Goal: Task Accomplishment & Management: Use online tool/utility

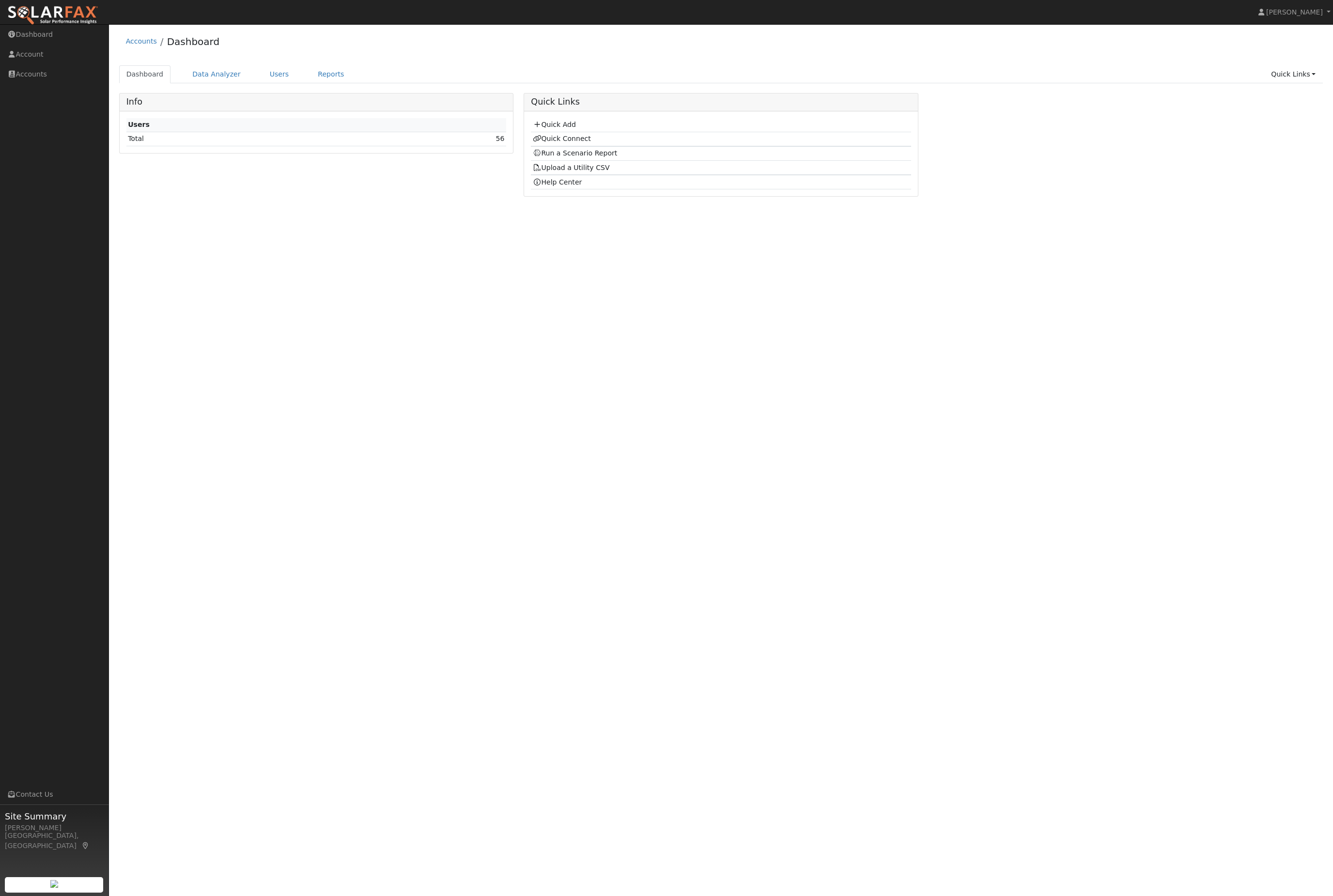
click at [1291, 79] on link "Quick Links" at bounding box center [1293, 74] width 59 height 18
click at [1266, 104] on link "Quick Add" at bounding box center [1274, 97] width 99 height 13
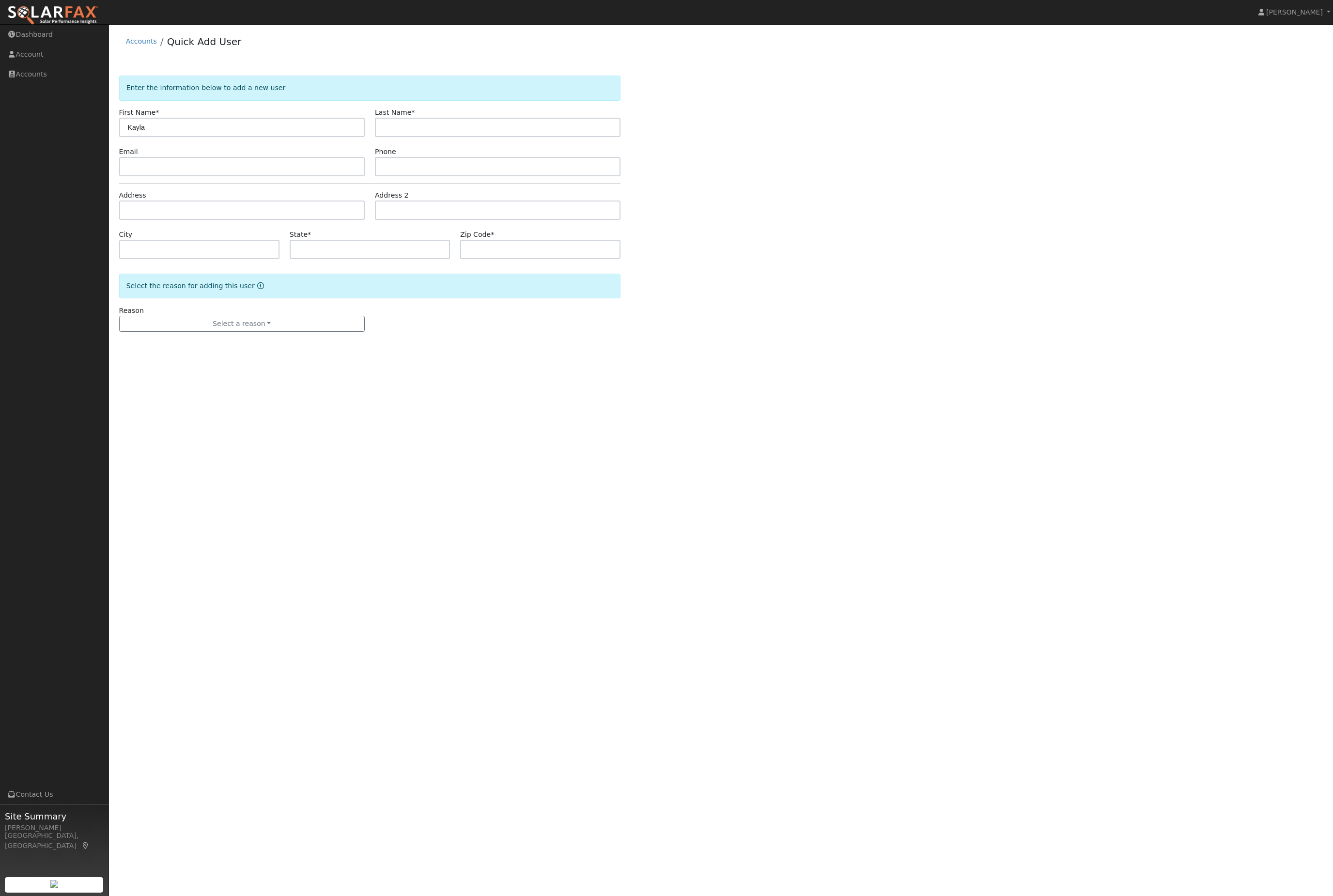
type input "Kayla"
type input "[PERSON_NAME]"
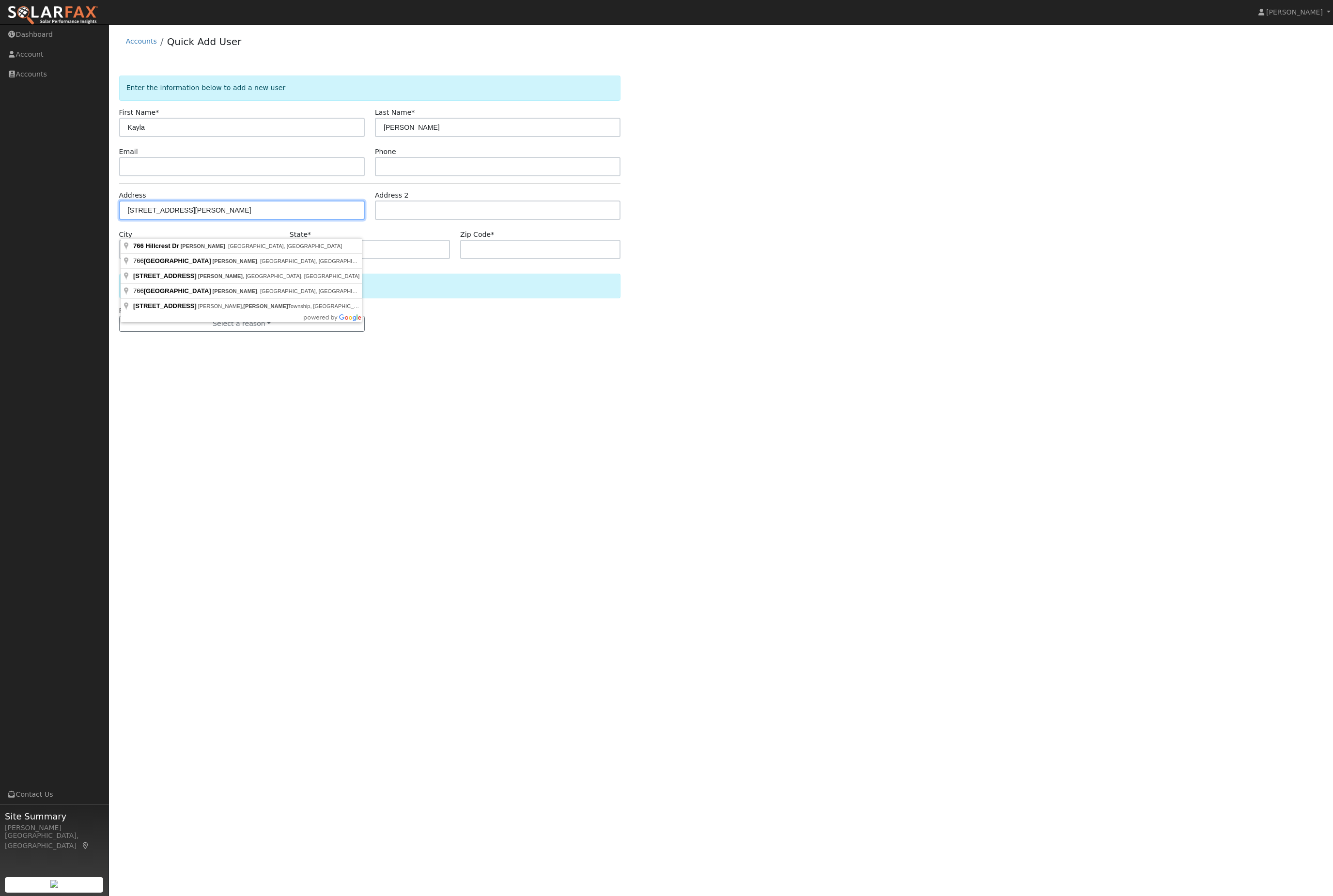
type input "766 Hillcrest Drive"
type input "Arnold"
type input "CA"
type input "95223"
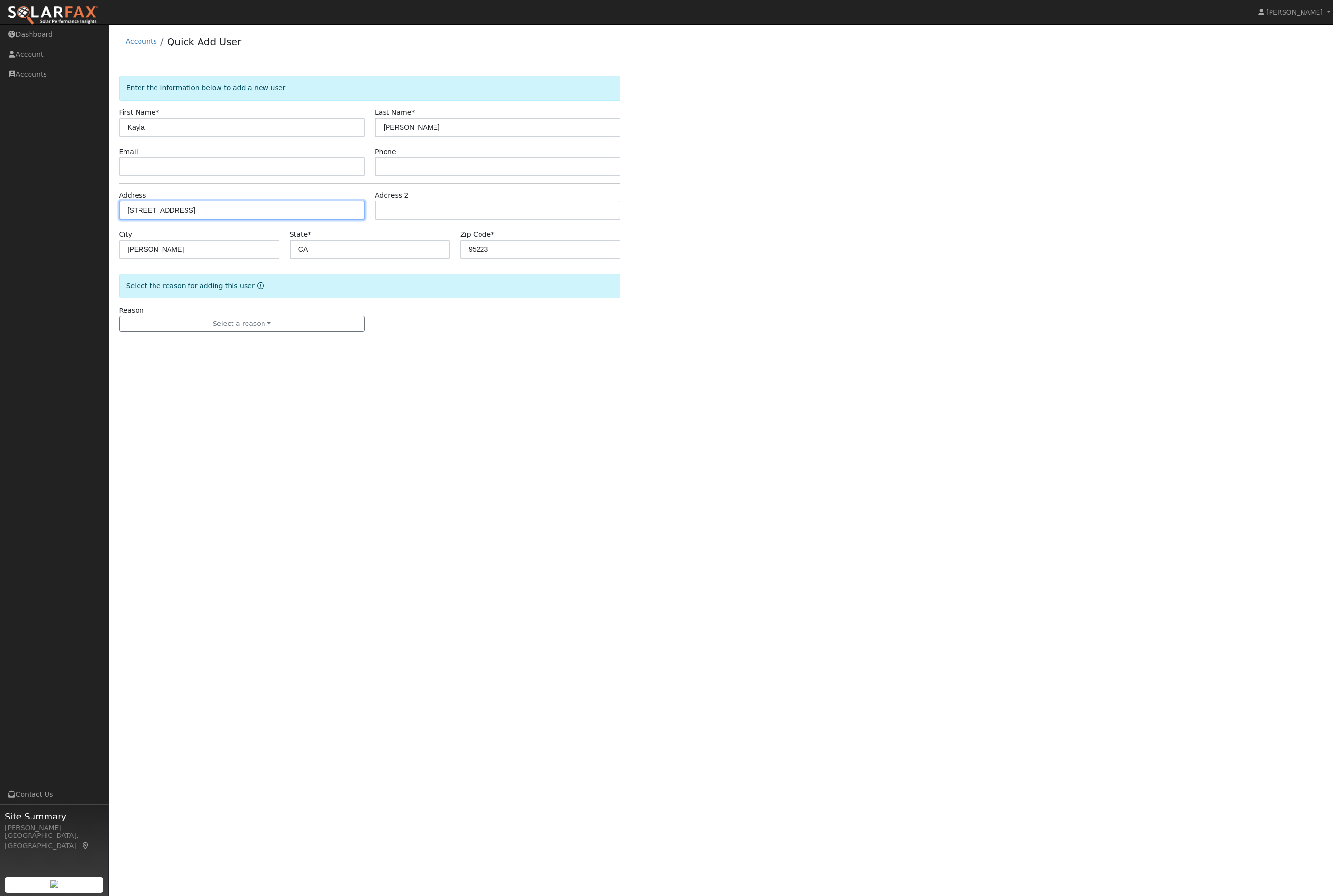
click at [255, 332] on button "Select a reason" at bounding box center [241, 324] width 245 height 17
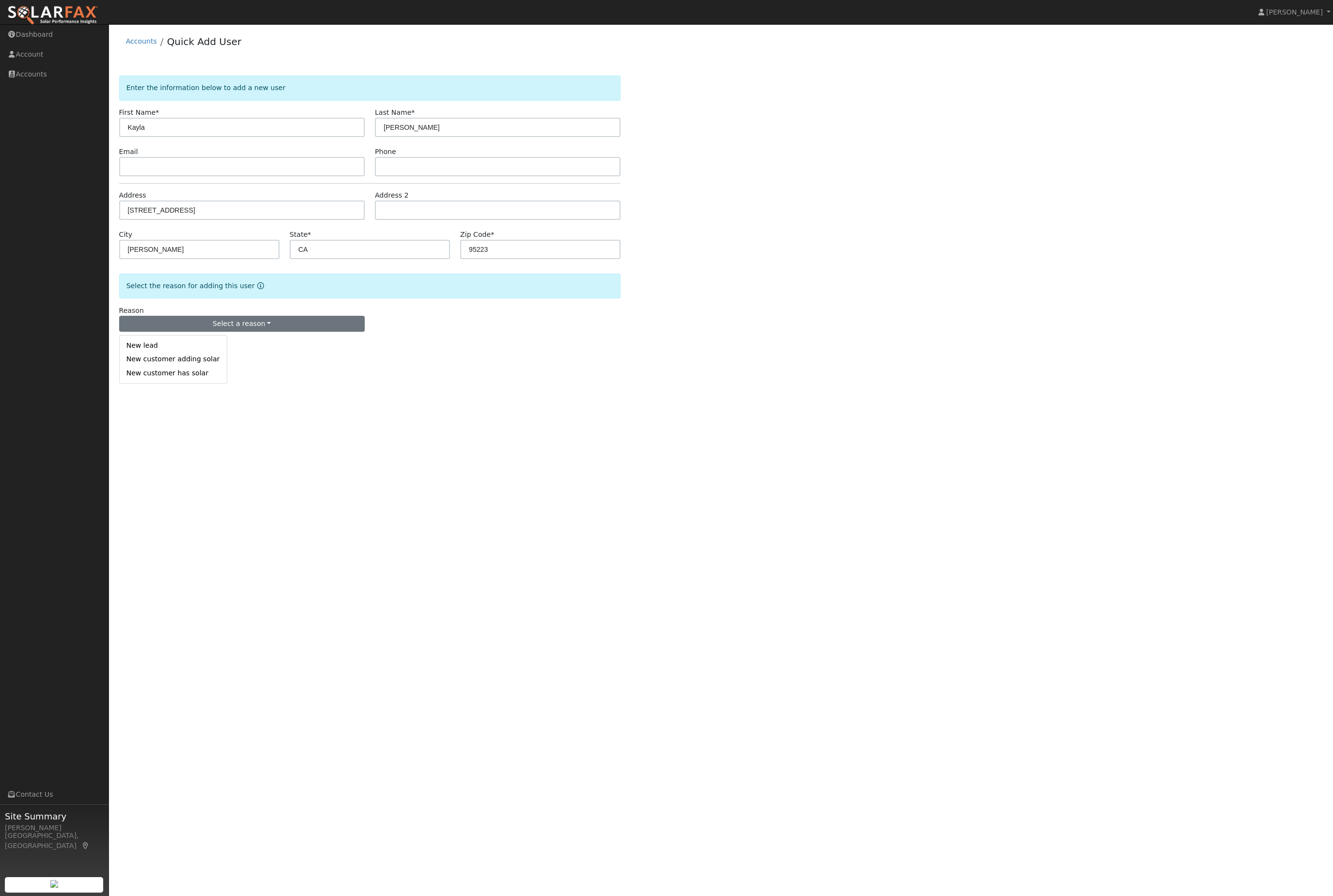
click at [174, 366] on link "New customer adding solar" at bounding box center [173, 359] width 107 height 13
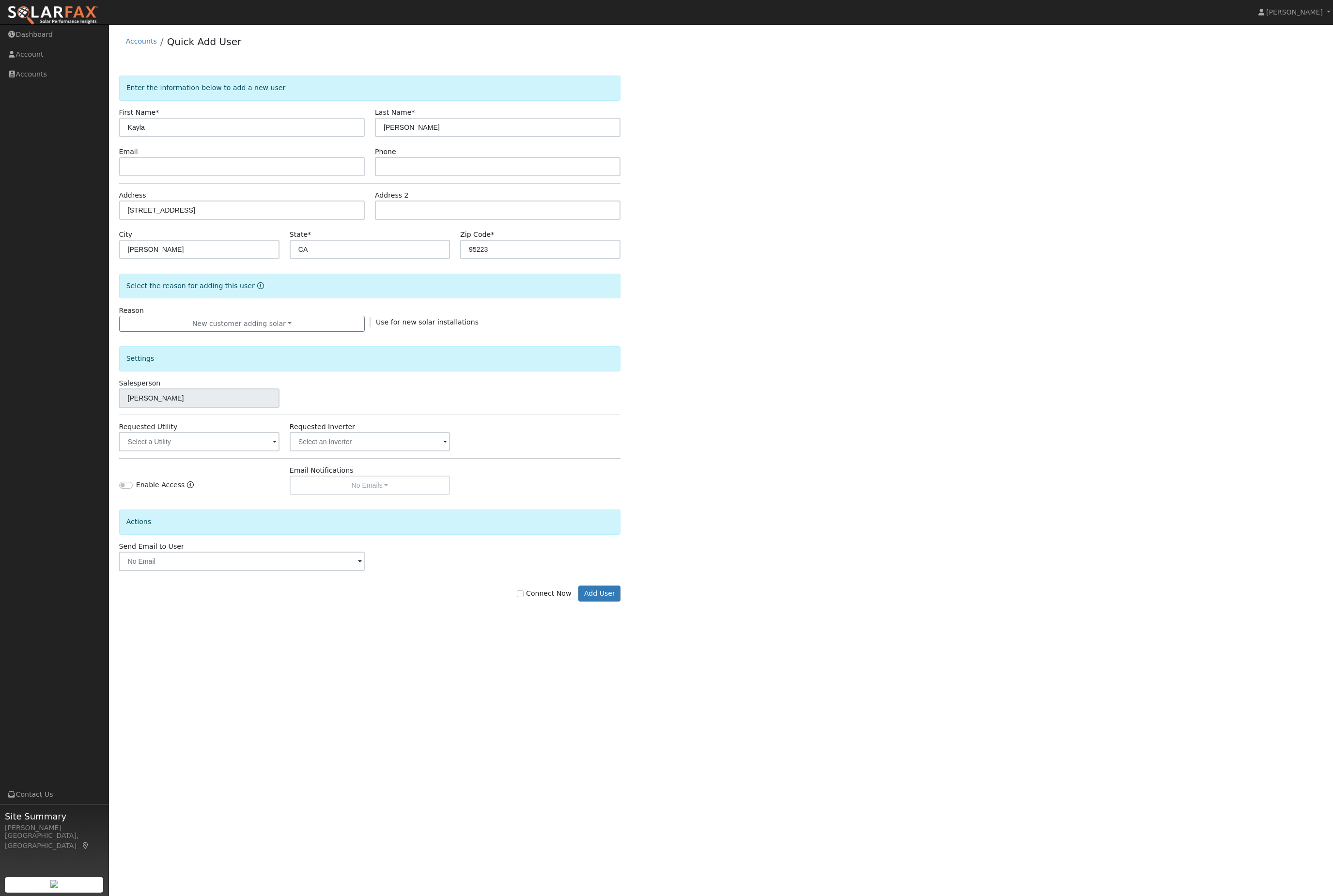
click at [307, 332] on button "New customer adding solar" at bounding box center [241, 324] width 245 height 17
click at [183, 353] on link "New lead" at bounding box center [173, 345] width 107 height 13
click at [209, 452] on input "text" at bounding box center [199, 442] width 160 height 19
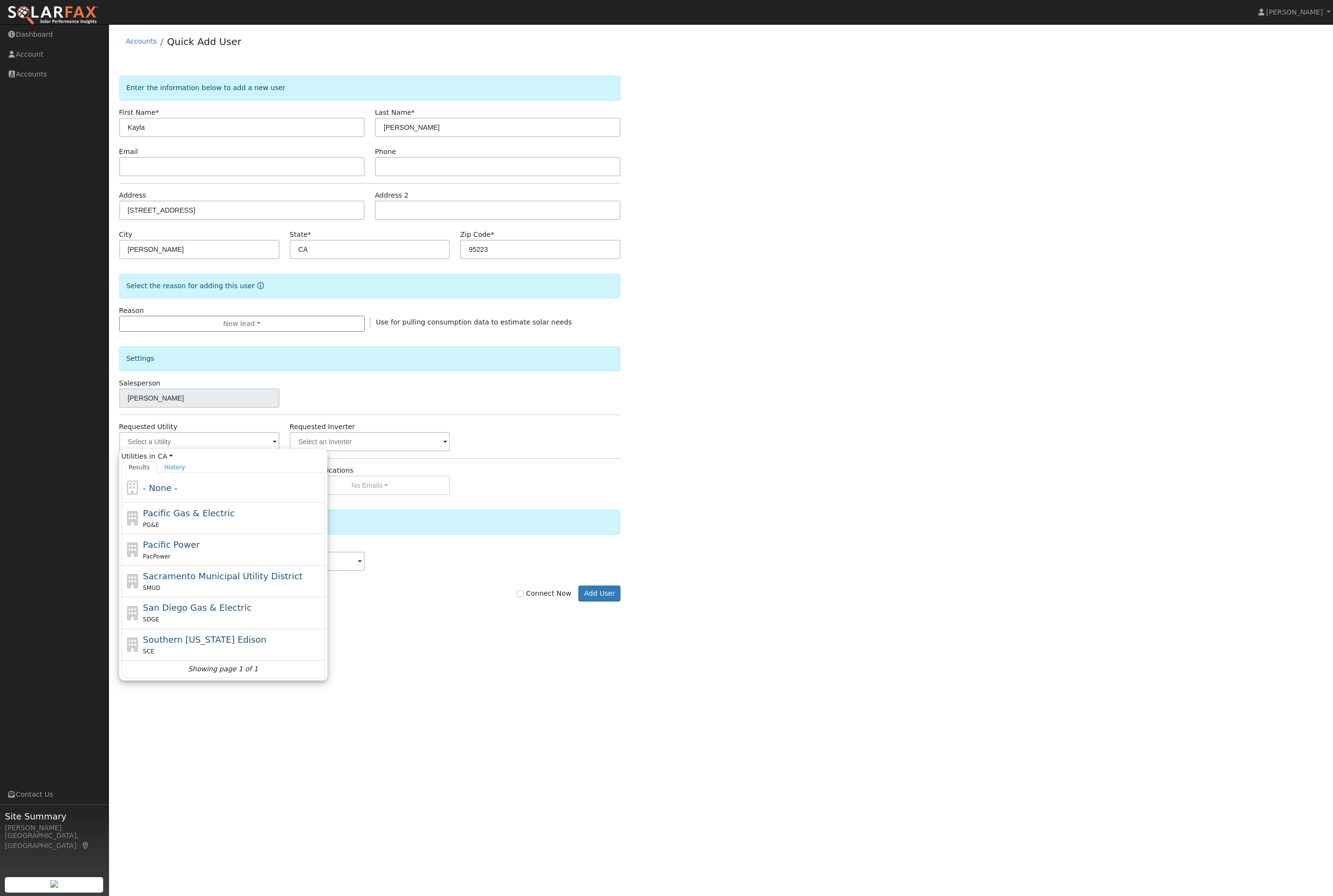
click at [206, 530] on div "PG&E" at bounding box center [233, 525] width 180 height 10
type input "Pacific Gas & Electric"
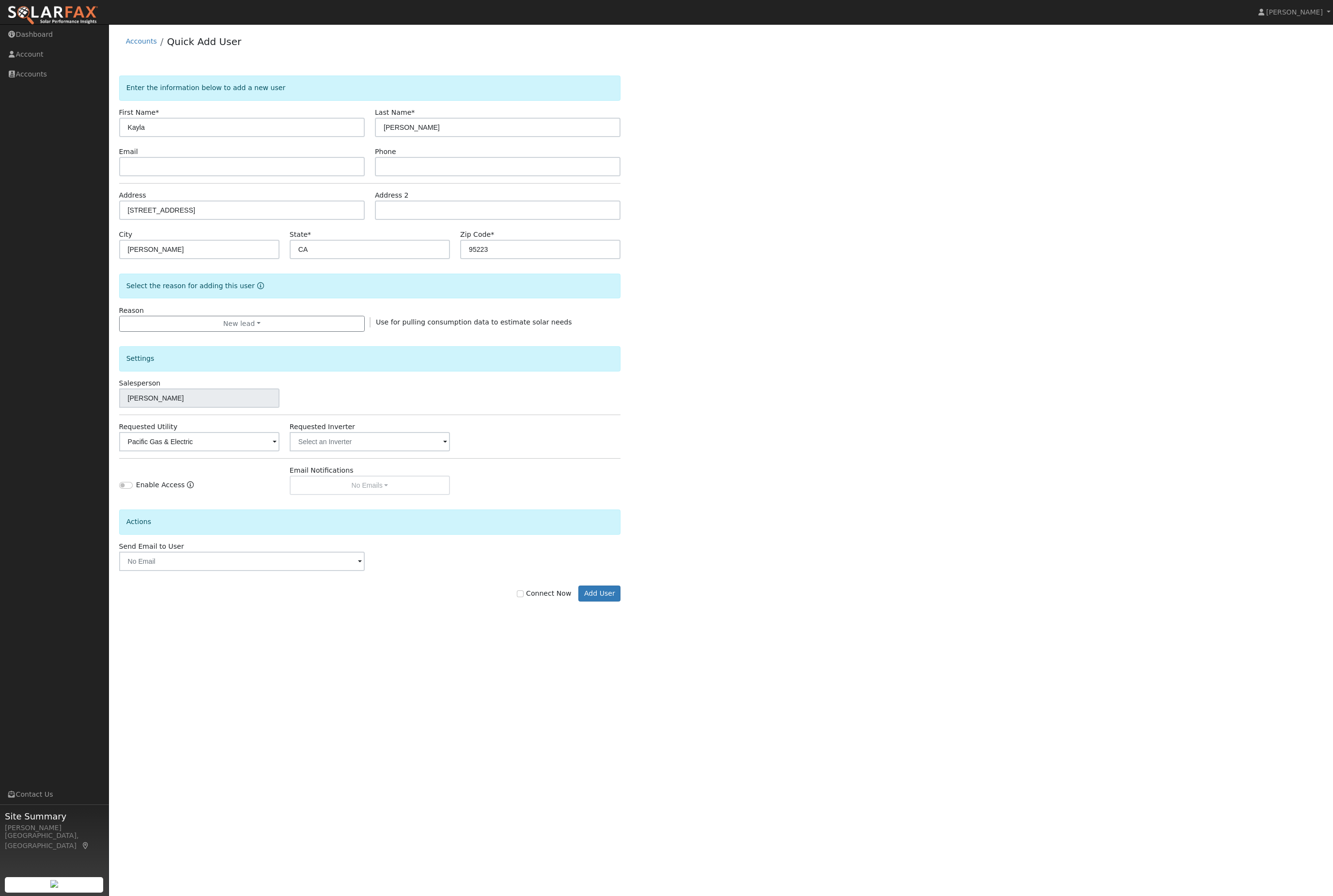
click at [528, 599] on label "Connect Now" at bounding box center [544, 594] width 54 height 10
click at [523, 597] on input "Connect Now" at bounding box center [520, 594] width 7 height 7
checkbox input "true"
click at [612, 602] on button "Add User" at bounding box center [600, 594] width 42 height 17
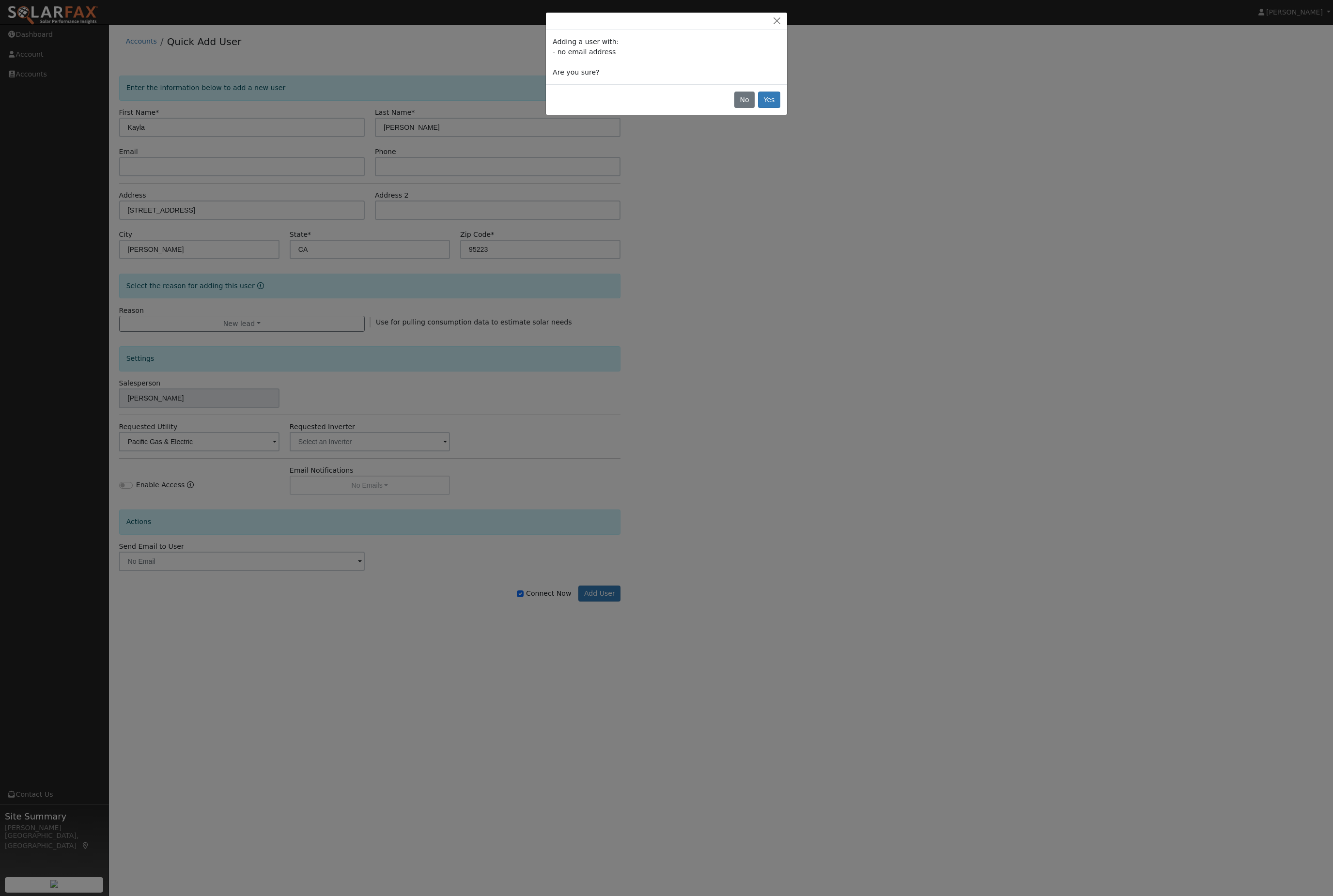
click at [767, 108] on button "Yes" at bounding box center [769, 100] width 22 height 17
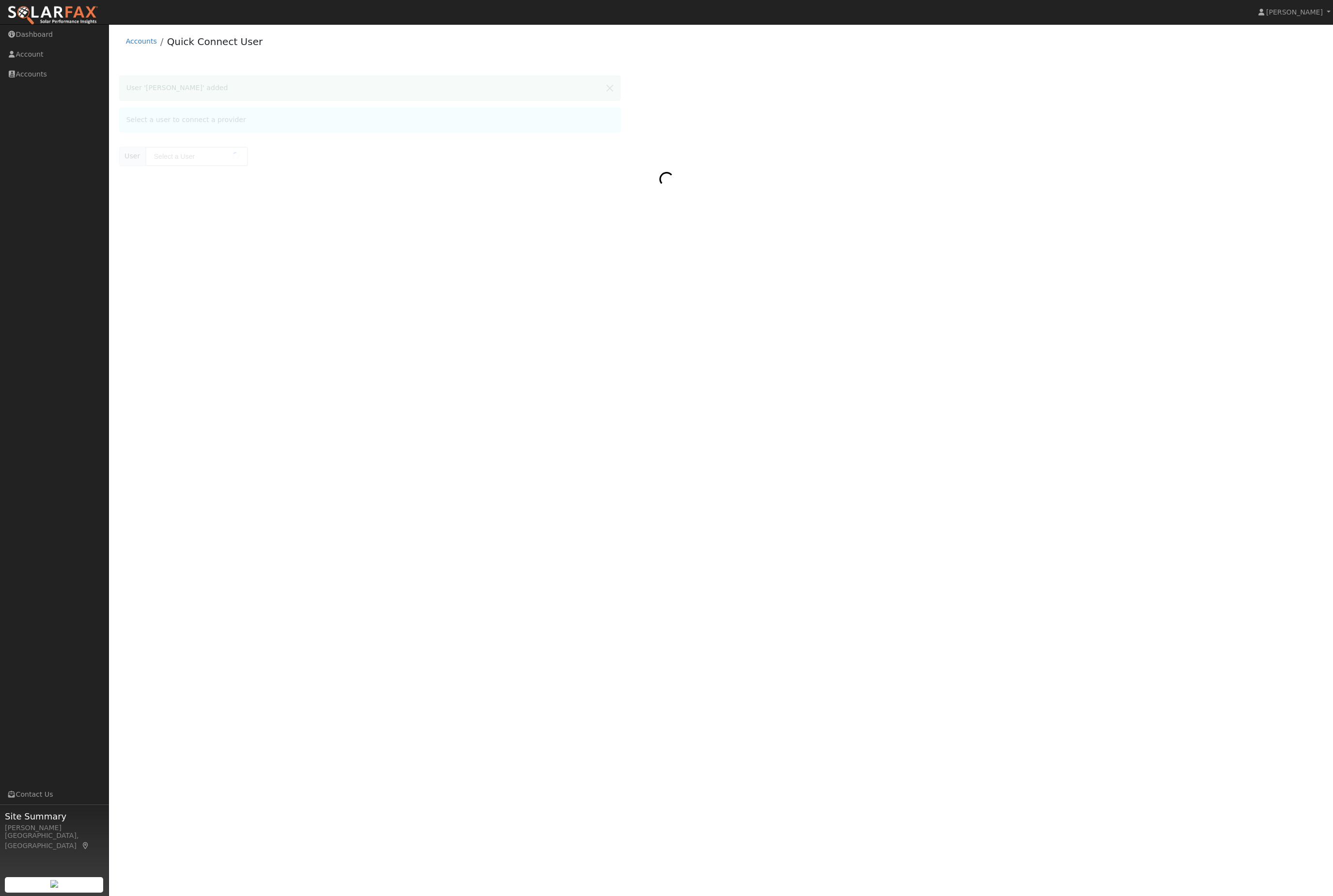
type input "Kayla Kirsch"
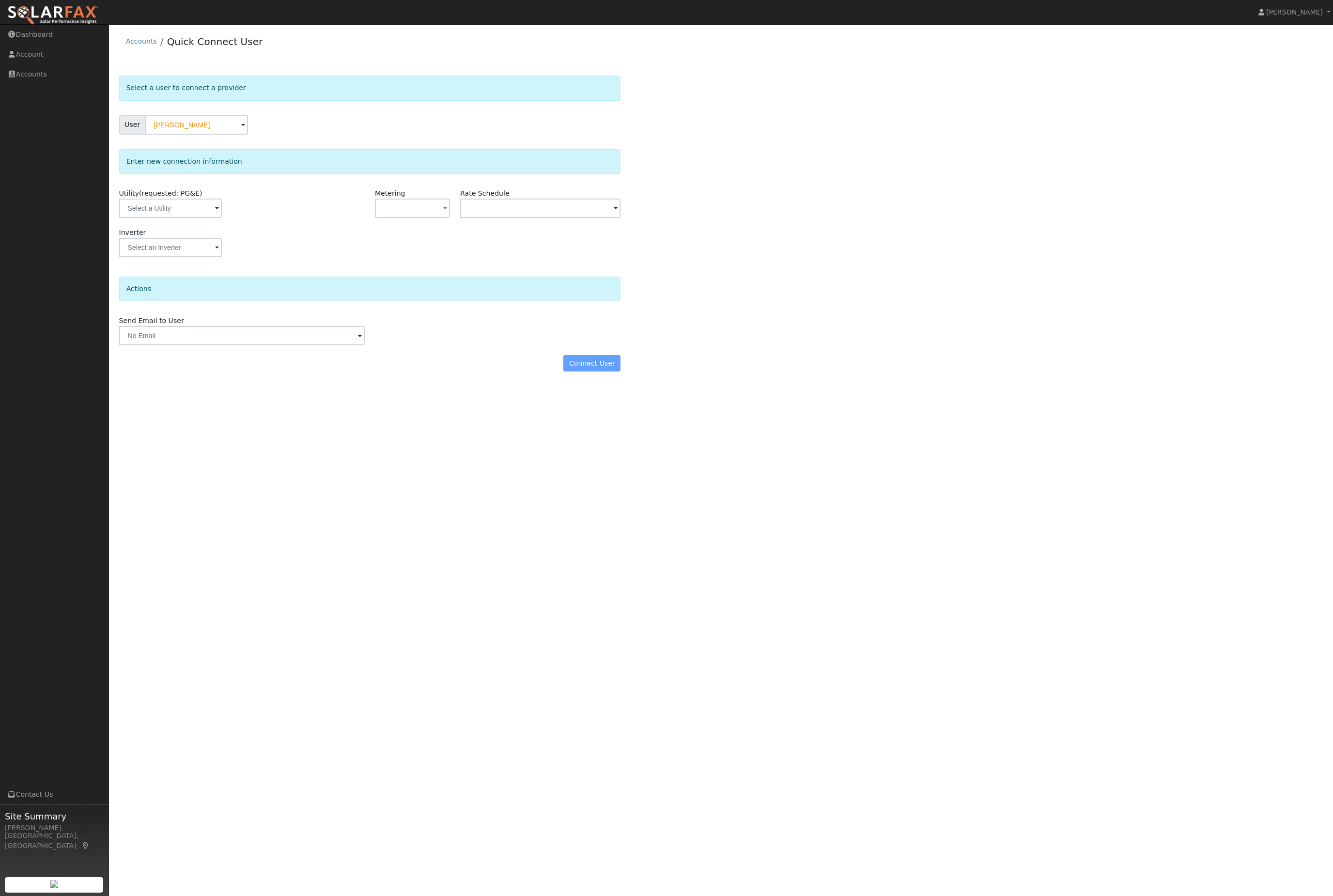
click at [397, 216] on button "button" at bounding box center [412, 208] width 75 height 19
click at [404, 259] on link "NEM" at bounding box center [410, 252] width 67 height 13
click at [393, 218] on button "NEM" at bounding box center [412, 208] width 75 height 19
click at [384, 271] on link "NBT" at bounding box center [410, 266] width 67 height 13
click at [539, 216] on input "text" at bounding box center [540, 208] width 160 height 19
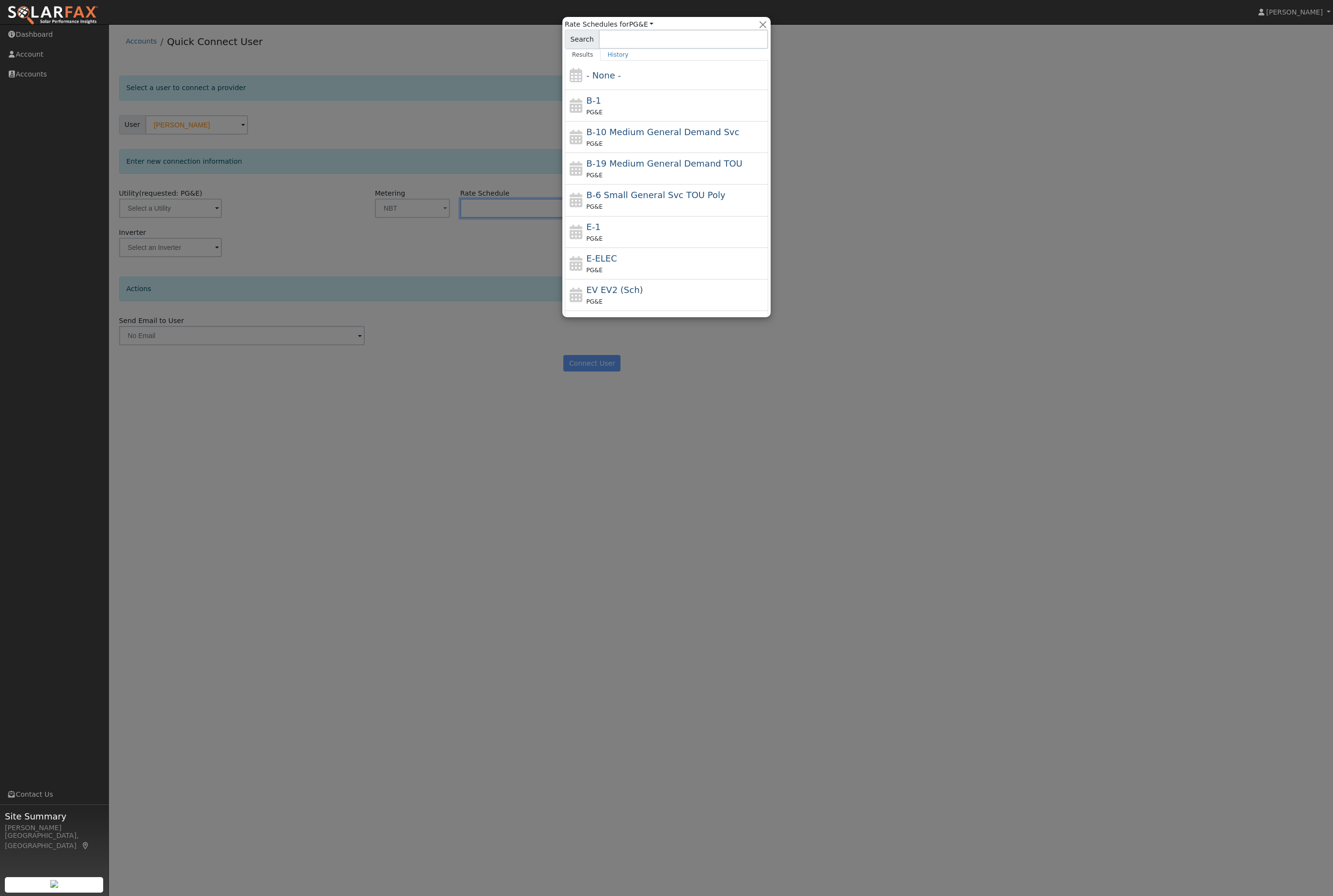
click at [602, 254] on span "E-ELEC" at bounding box center [602, 258] width 31 height 10
type input "E-ELEC"
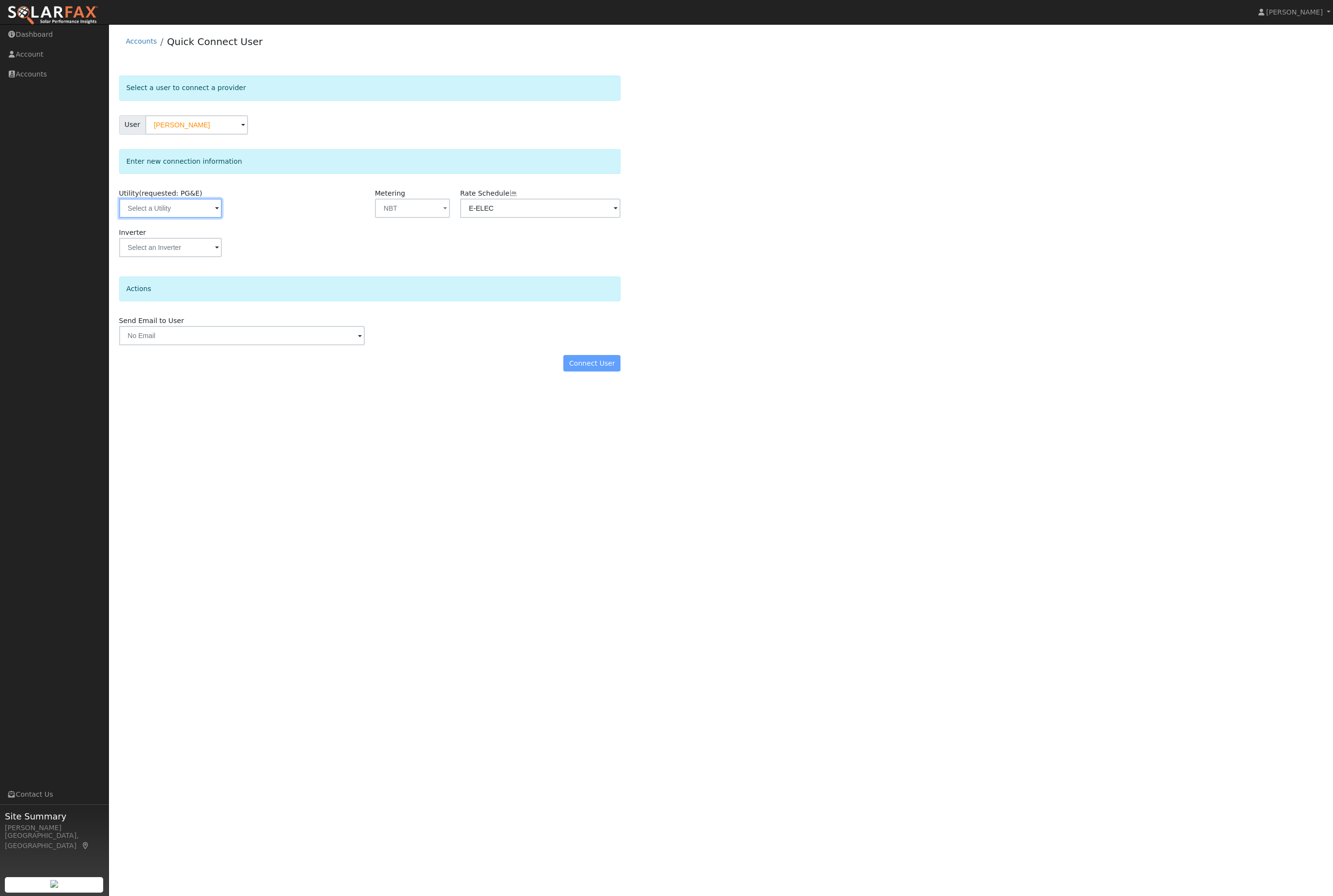
click at [142, 218] on input "text" at bounding box center [170, 208] width 102 height 19
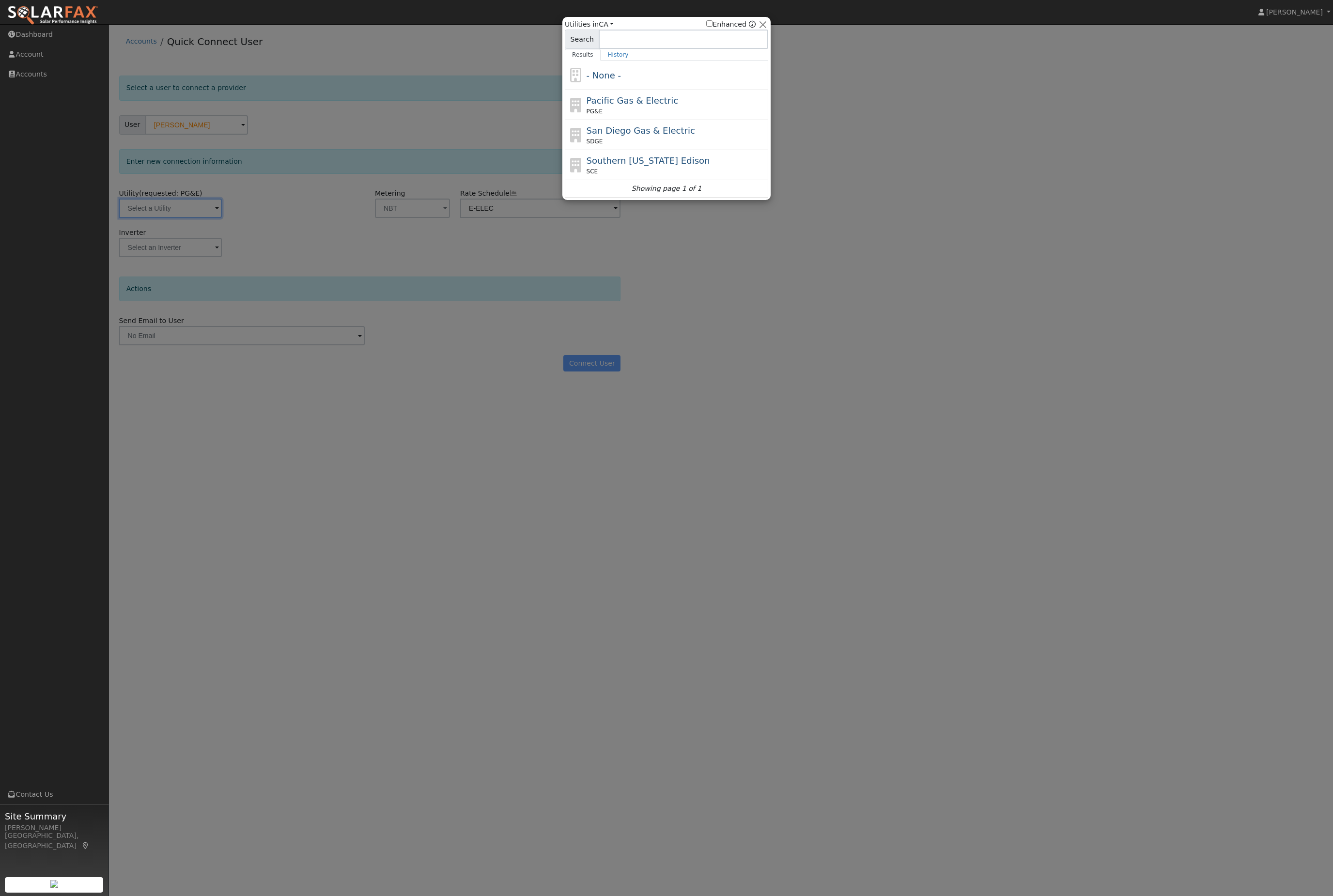
click at [614, 106] on div "Pacific Gas & Electric PG&E" at bounding box center [676, 105] width 180 height 22
type input "PG&E"
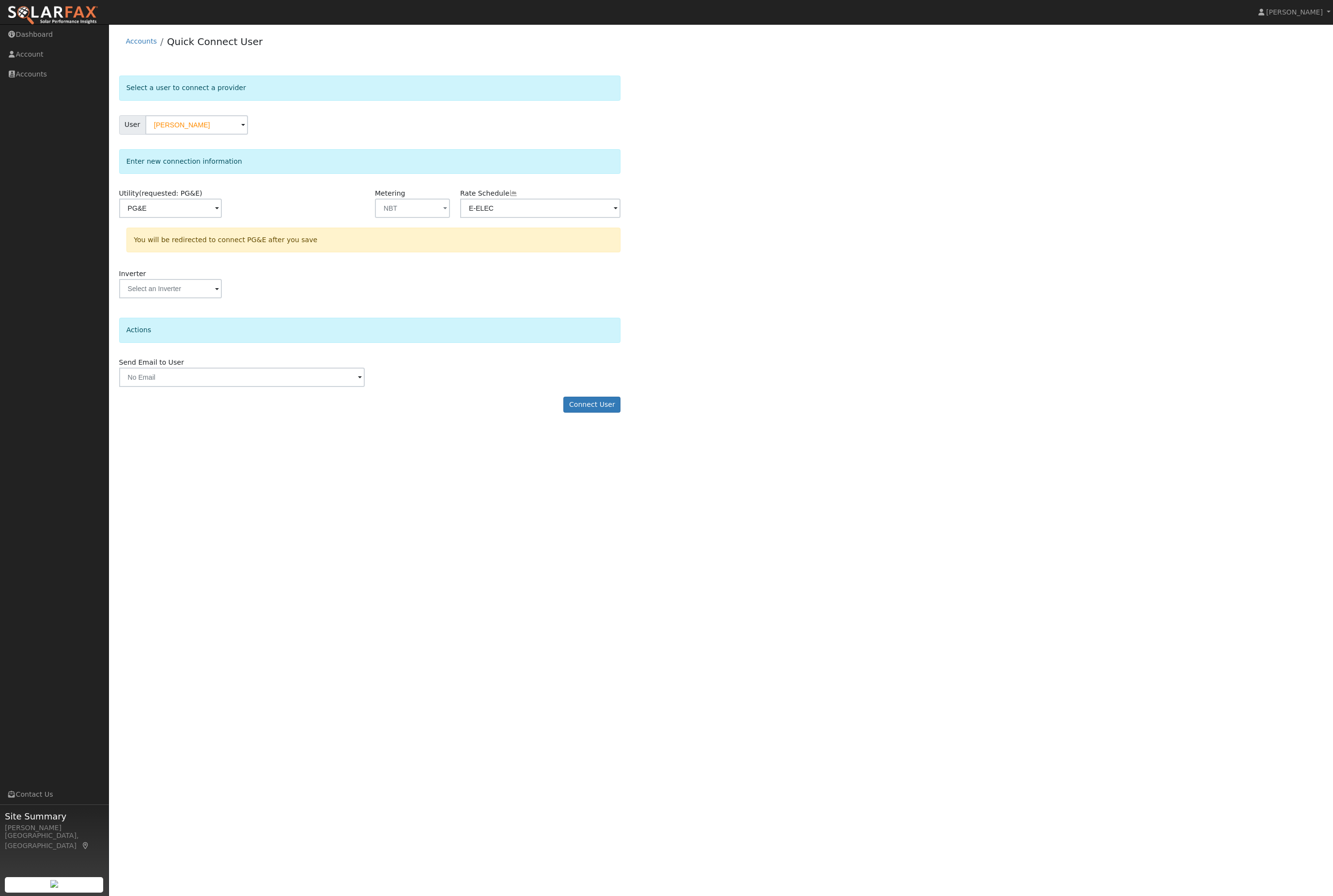
click at [587, 413] on button "Connect User" at bounding box center [591, 405] width 57 height 17
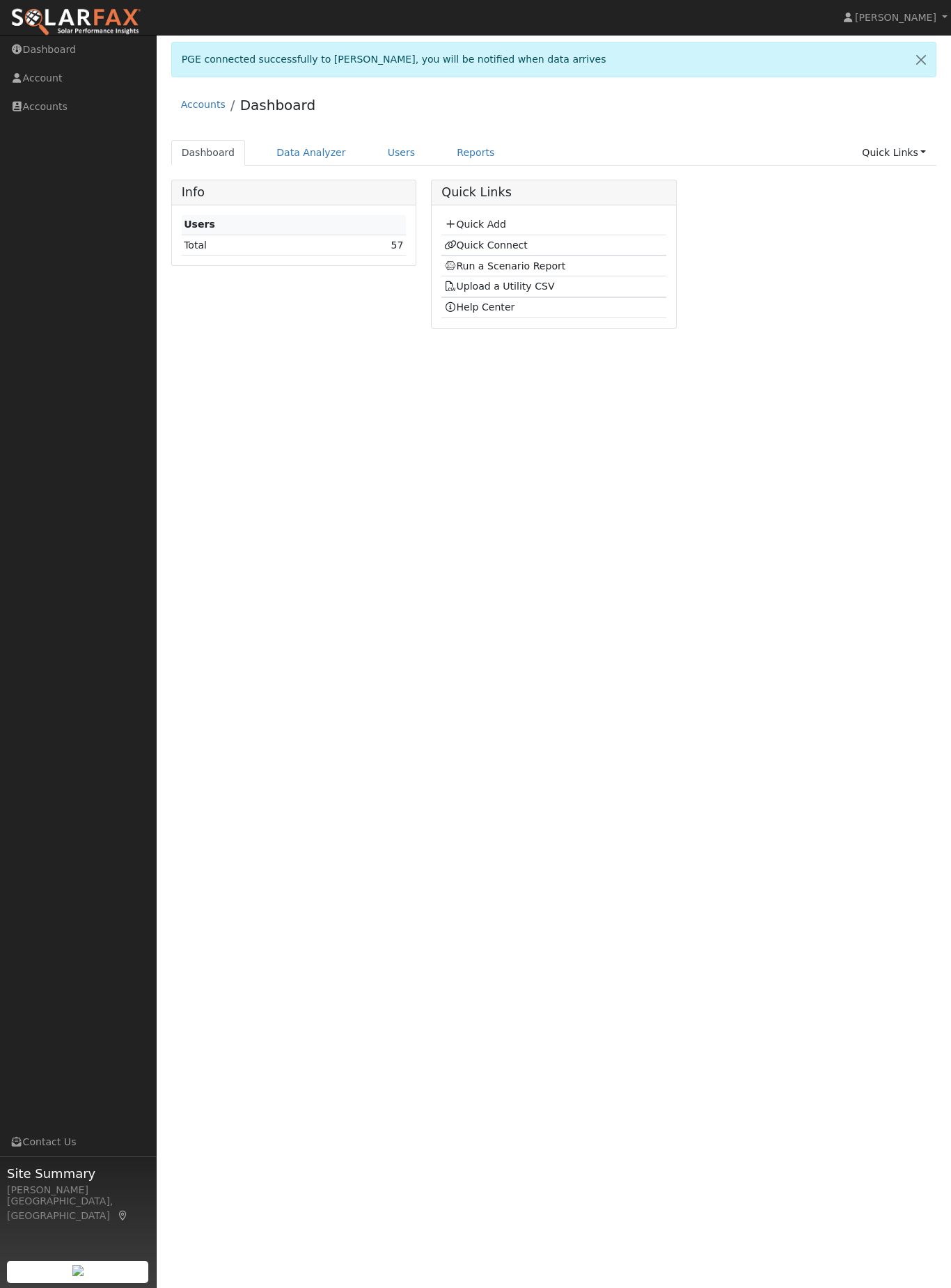
click at [321, 166] on link "Data Analyzer" at bounding box center [311, 153] width 90 height 26
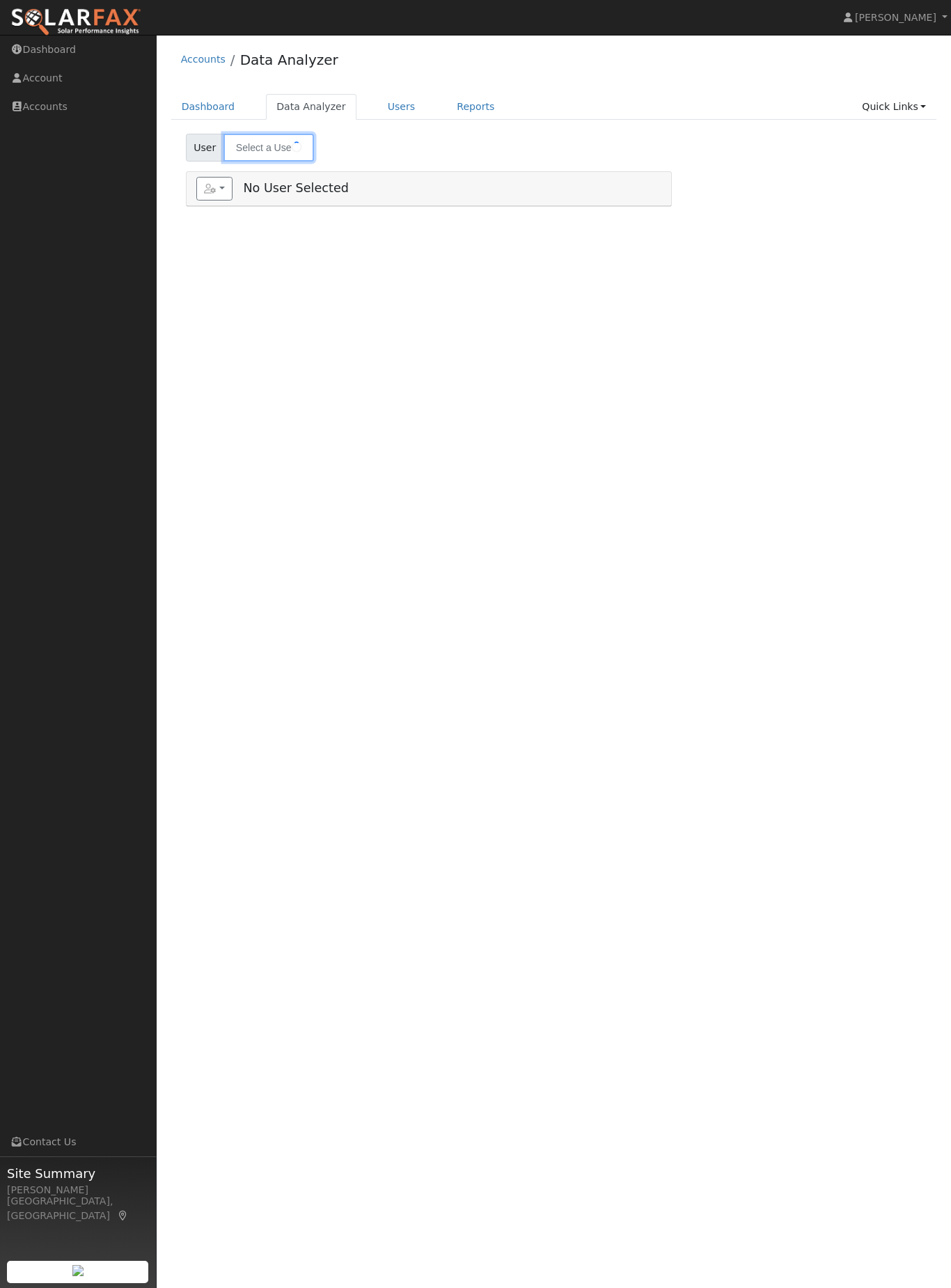
type input "[PERSON_NAME]"
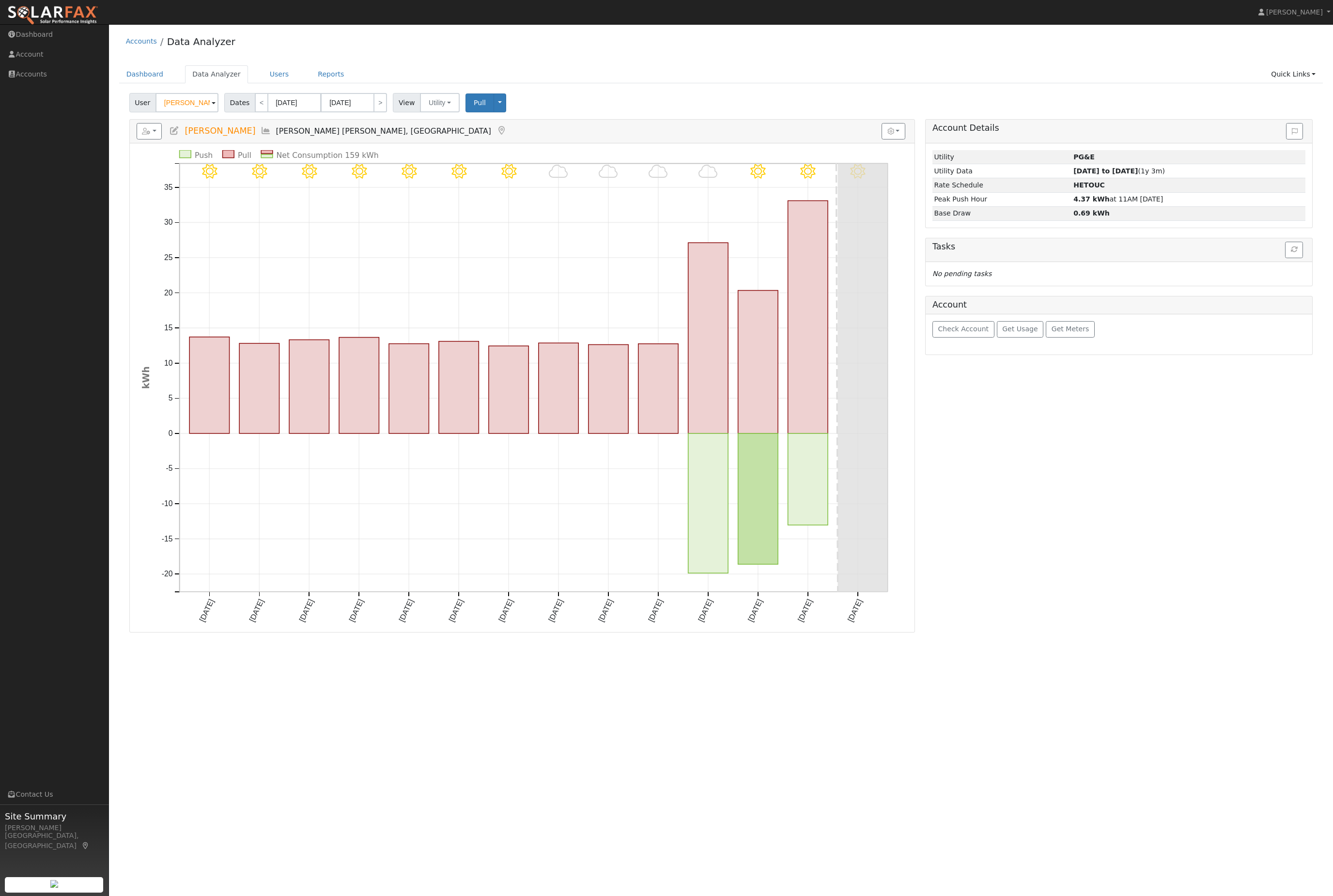
click at [661, 391] on rect "onclick=""" at bounding box center [658, 389] width 40 height 90
type input "10/05/2025"
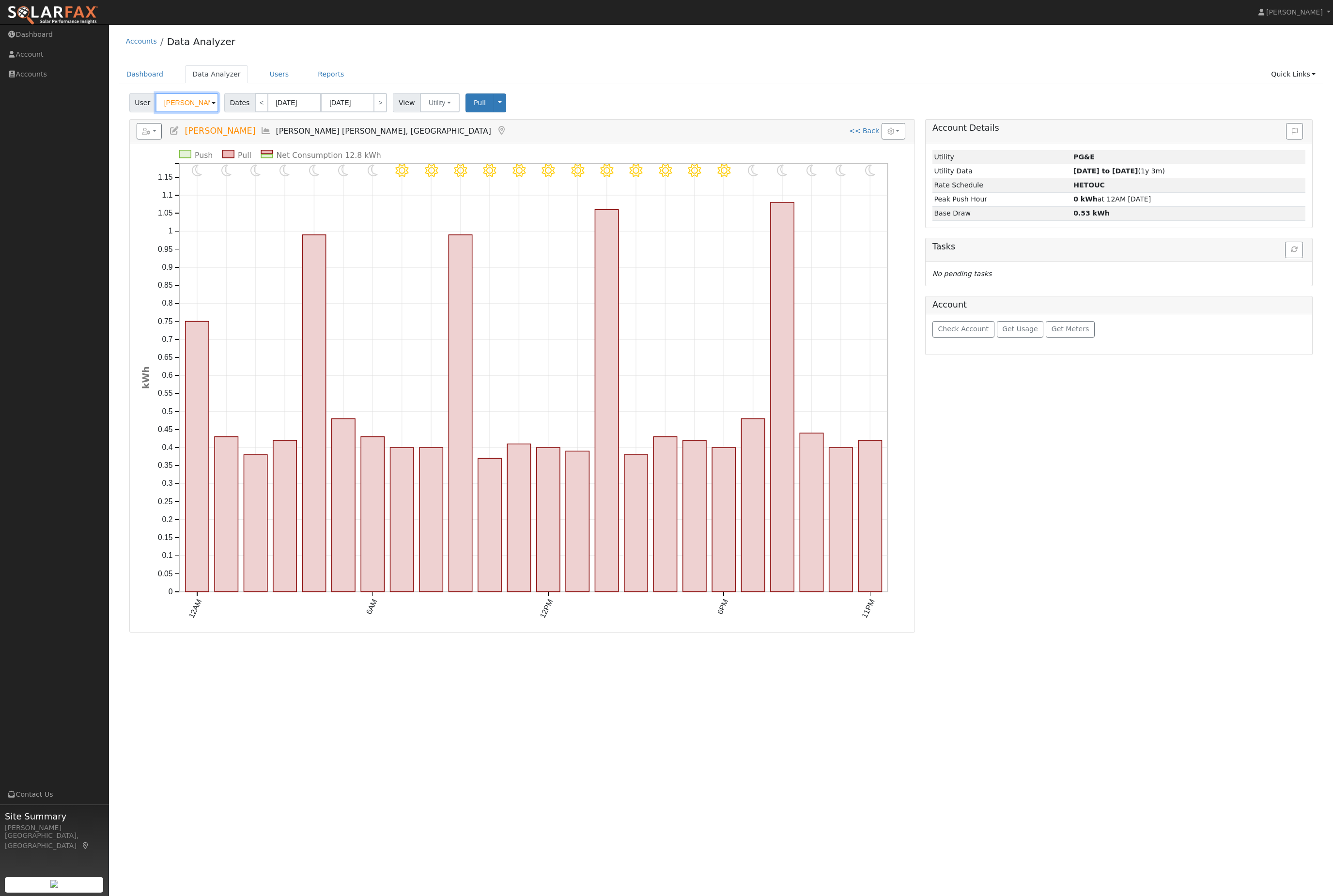
click at [192, 103] on input "Paul Read" at bounding box center [187, 102] width 63 height 19
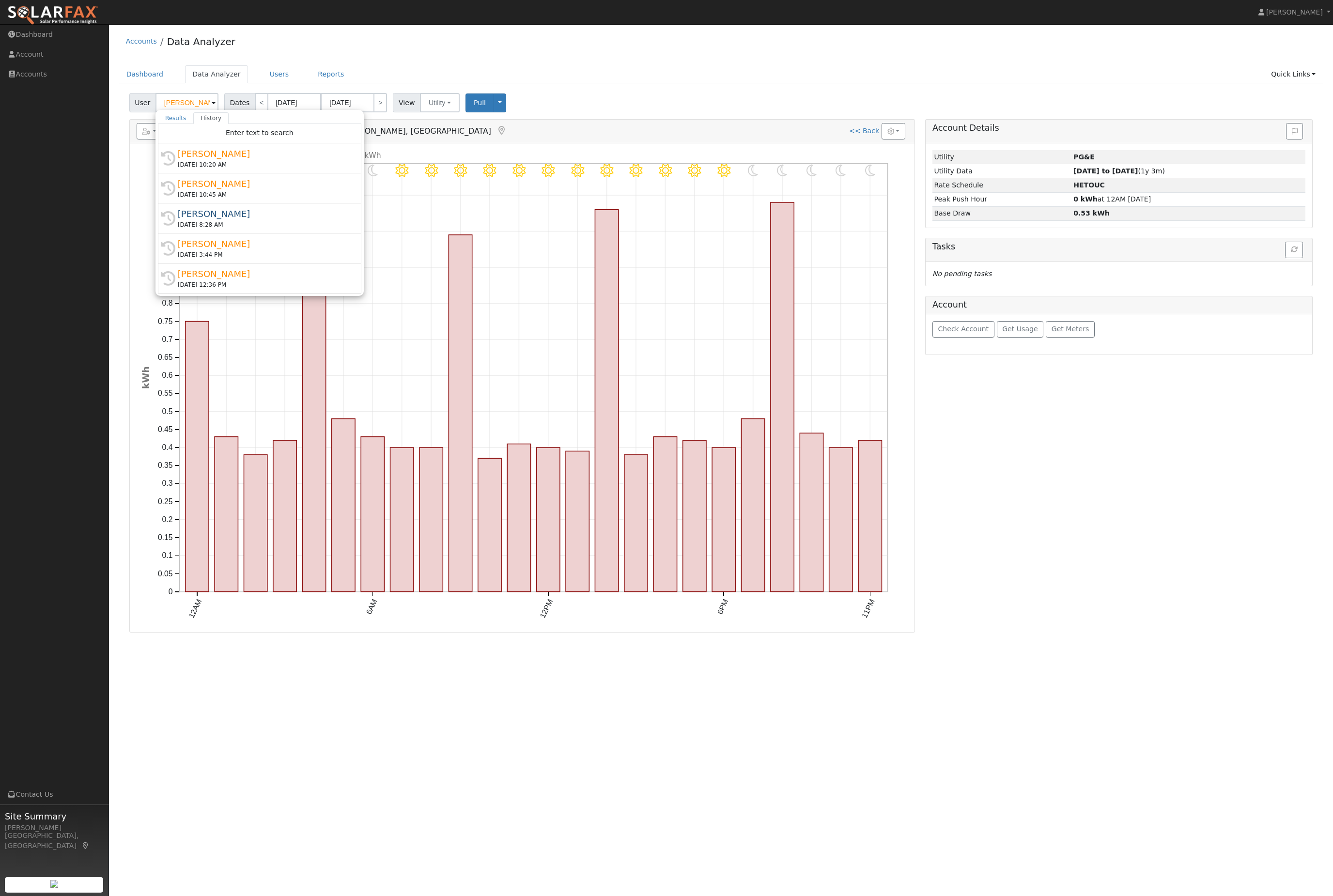
click at [494, 102] on button "Pull" at bounding box center [480, 102] width 29 height 19
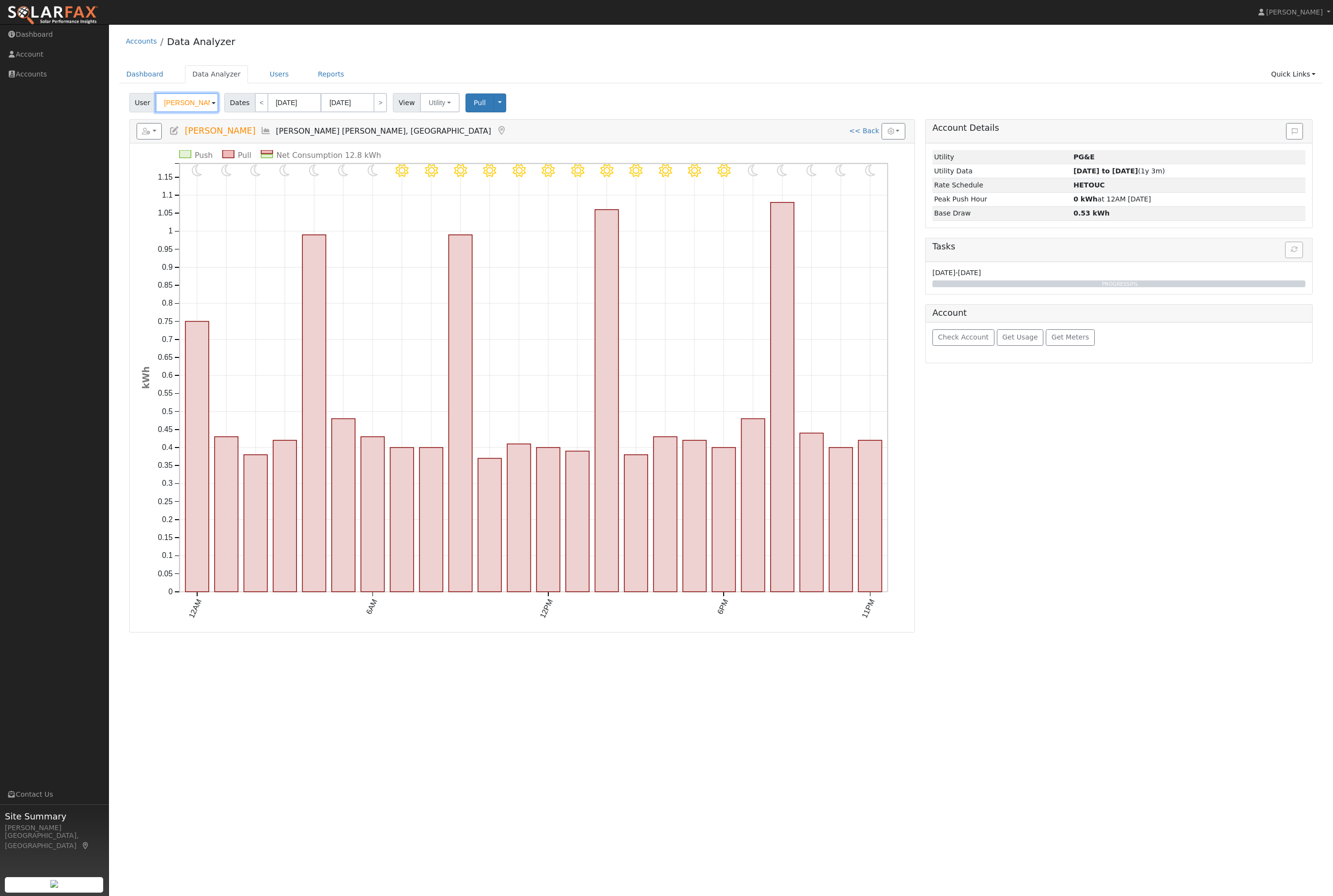
click at [191, 112] on input "Paul Read" at bounding box center [187, 102] width 63 height 19
type input "paul"
click at [209, 169] on div "22929 Sierra Drive, Twain Harte, CA 95383" at bounding box center [269, 165] width 180 height 9
click at [661, 134] on link "<< Back" at bounding box center [864, 131] width 30 height 8
type input "09/26/2025"
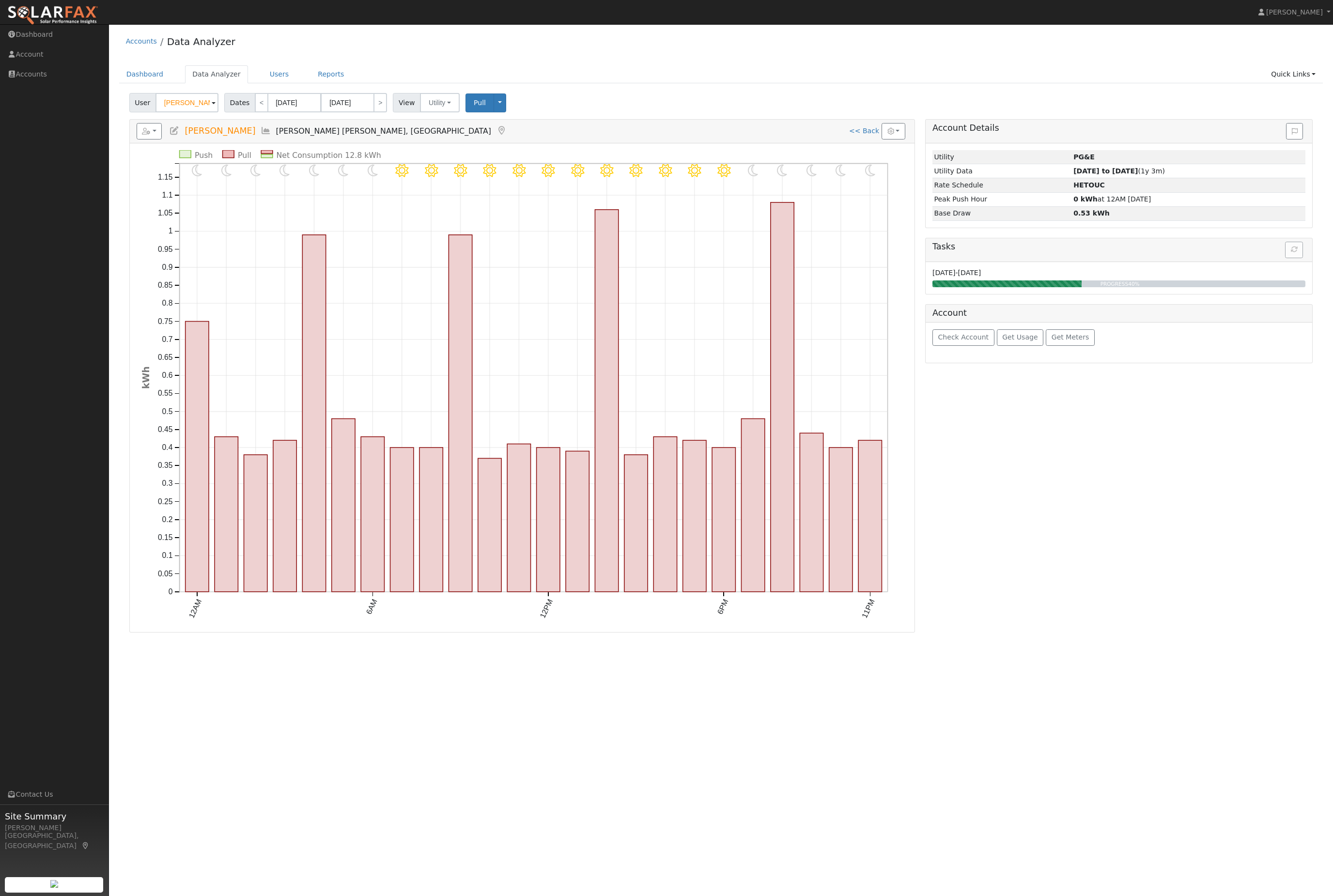
type input "10/09/2025"
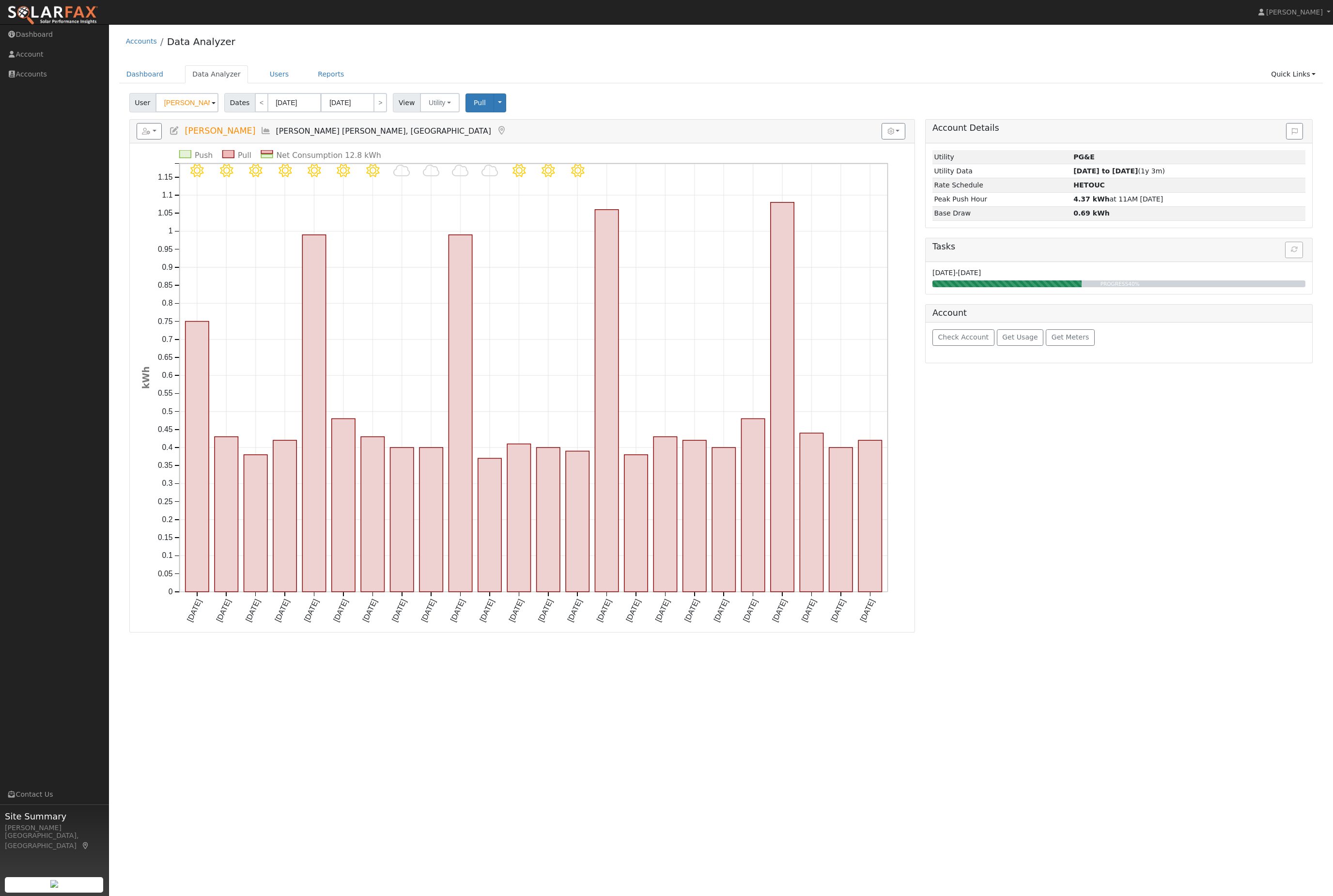
click at [191, 112] on input "paul" at bounding box center [187, 102] width 63 height 19
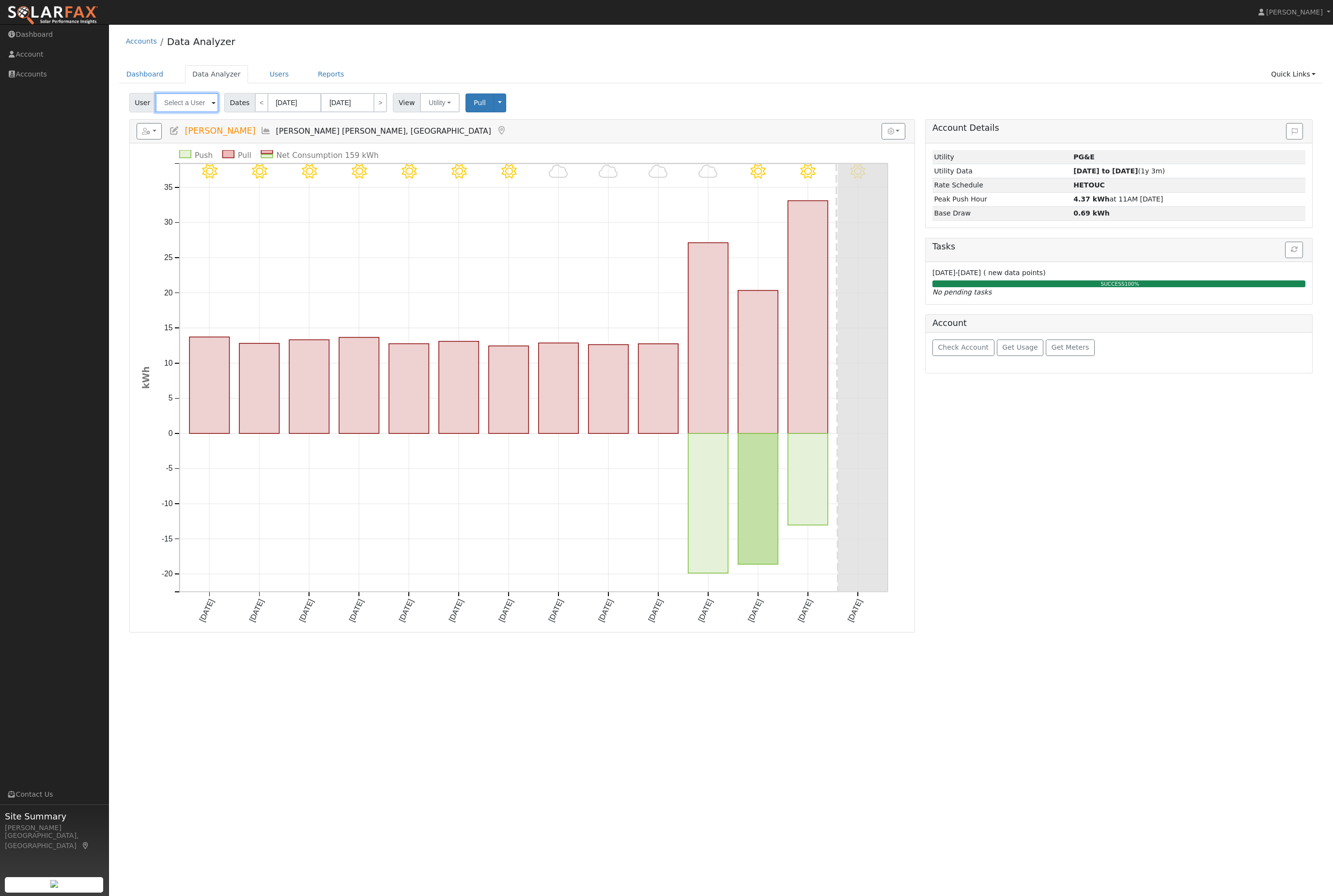
click at [185, 112] on input "text" at bounding box center [187, 102] width 63 height 19
click at [261, 150] on div "[STREET_ADDRESS][PERSON_NAME]" at bounding box center [269, 145] width 180 height 9
type input "[PERSON_NAME]"
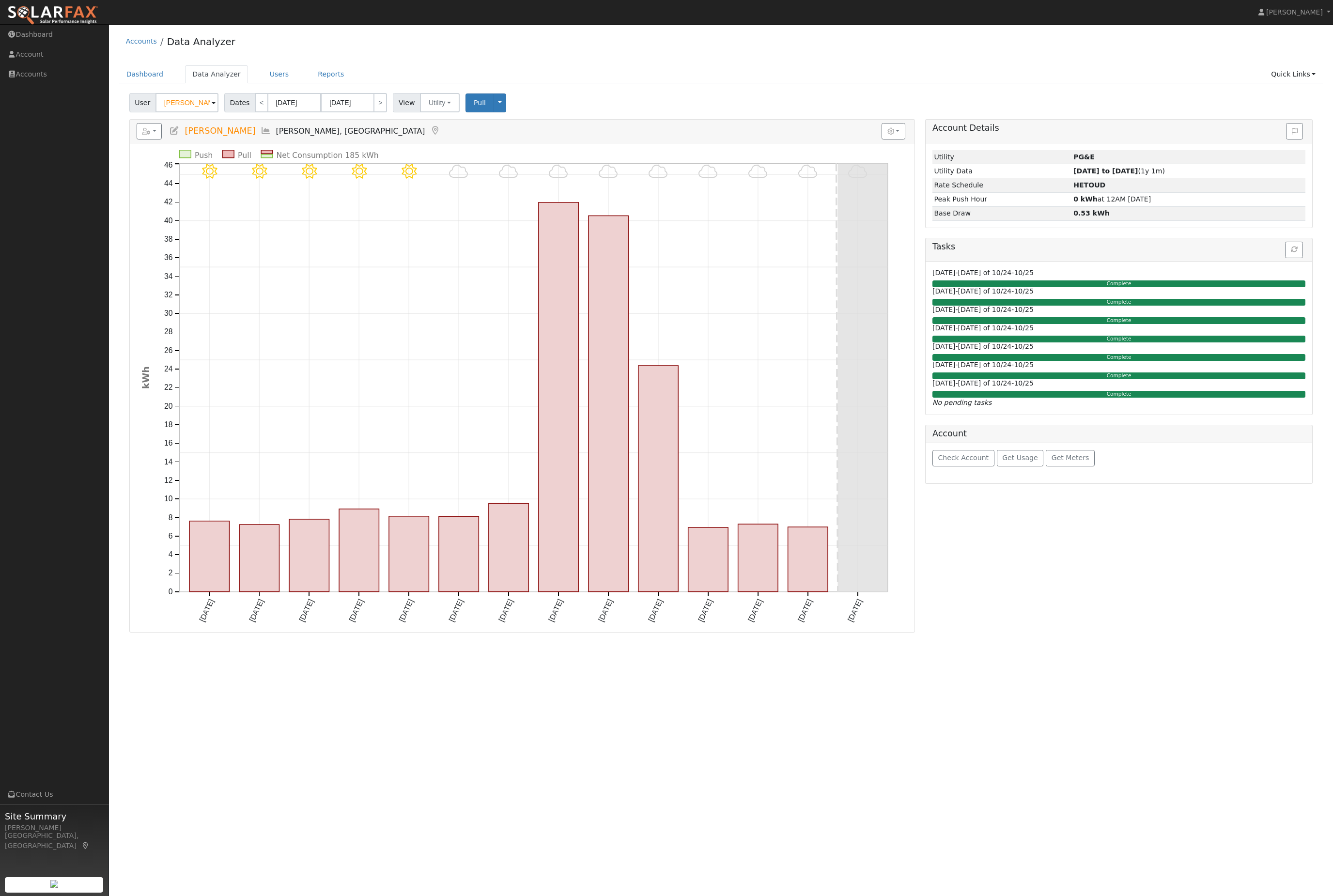
click at [661, 131] on div "Reports Scenario Health Check Energy Audit Account Timeline User Audit Trail In…" at bounding box center [522, 131] width 785 height 24
click at [661, 140] on button "button" at bounding box center [893, 131] width 24 height 17
click at [193, 134] on div "Reports Scenario Health Check Energy Audit Account Timeline User Audit Trail In…" at bounding box center [522, 131] width 785 height 24
click at [162, 136] on button "button" at bounding box center [149, 131] width 26 height 17
click at [0, 0] on link "Scenario" at bounding box center [0, 0] width 0 height 0
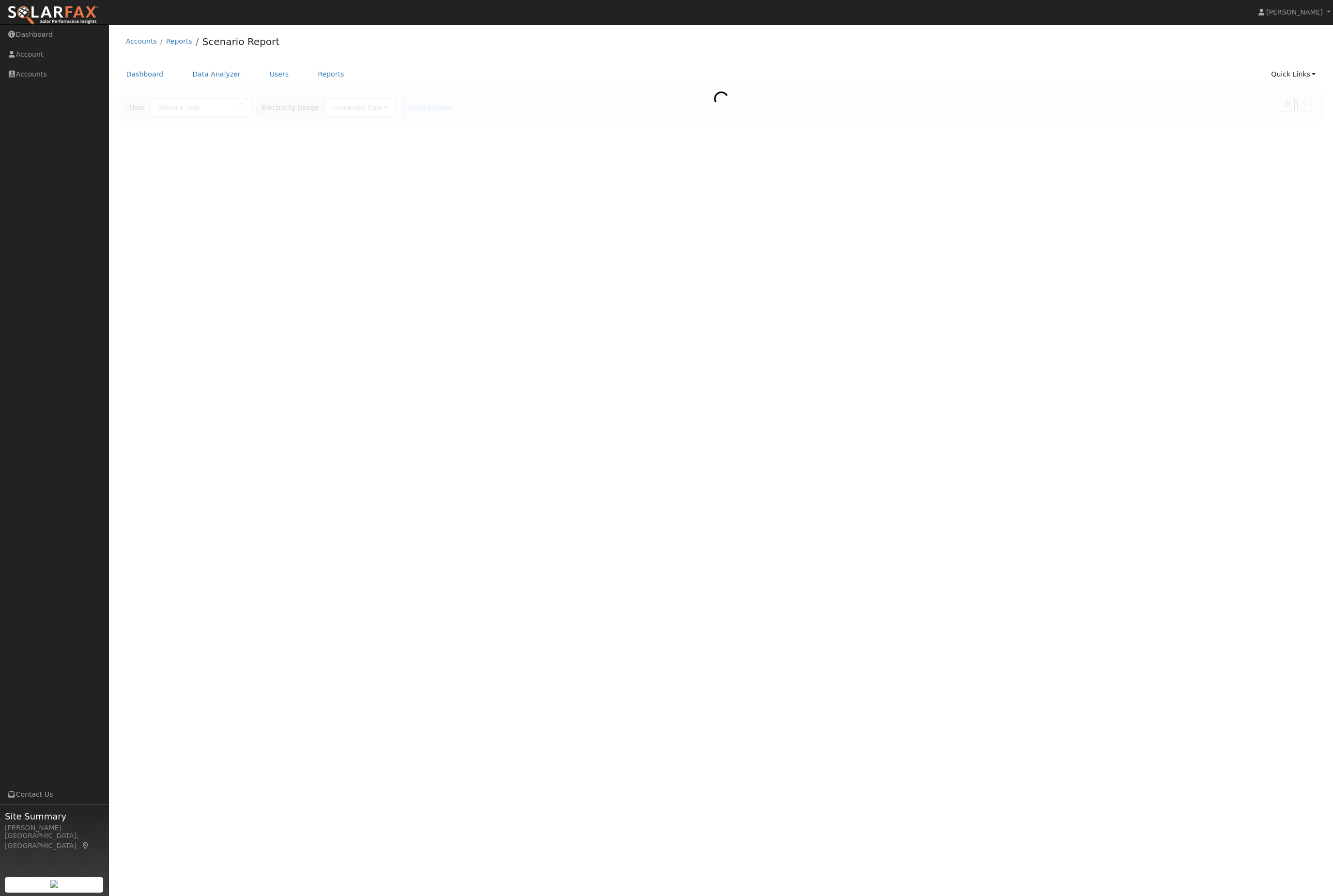
type input "[PERSON_NAME]"
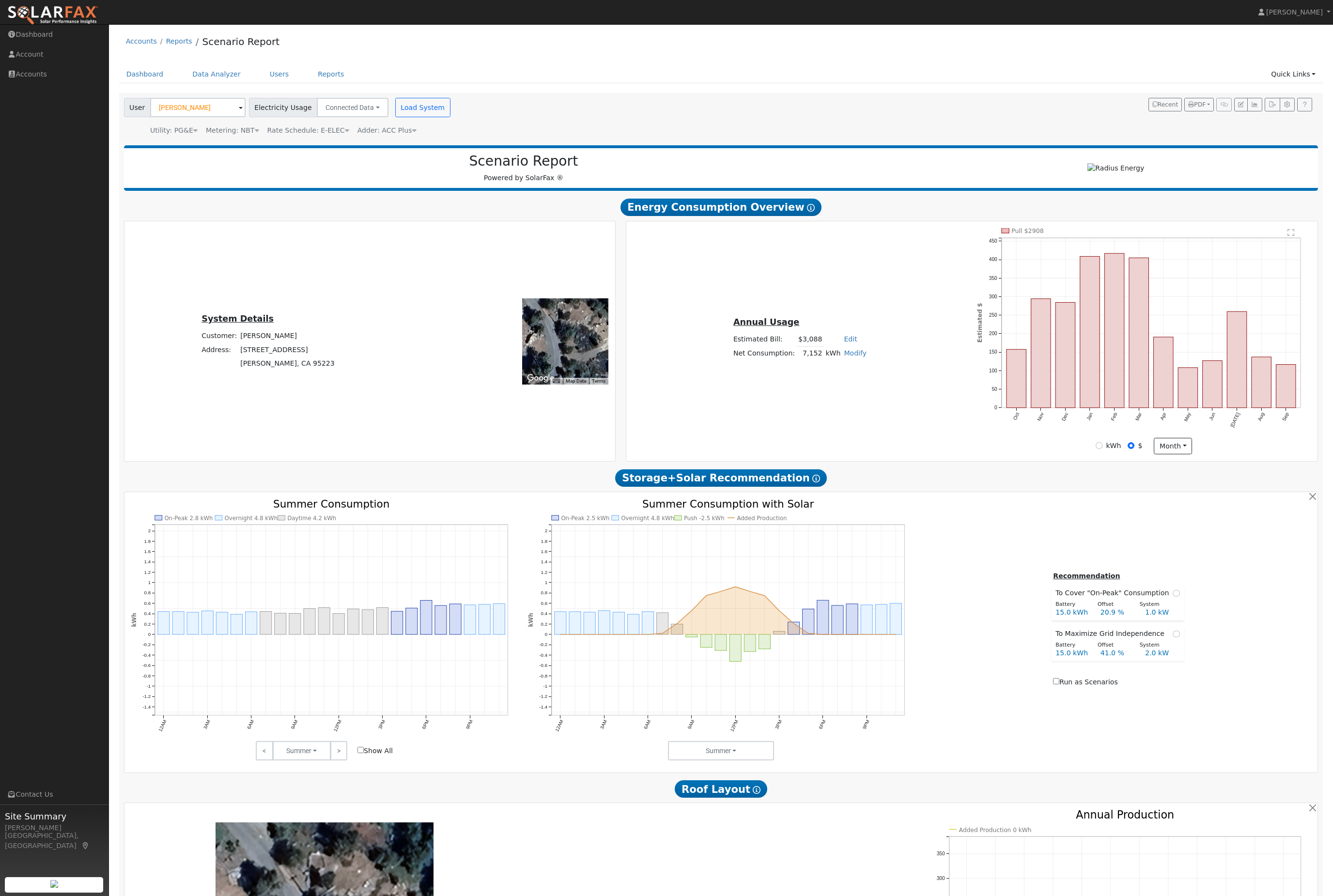
click at [1247, 111] on button "button" at bounding box center [1254, 104] width 15 height 13
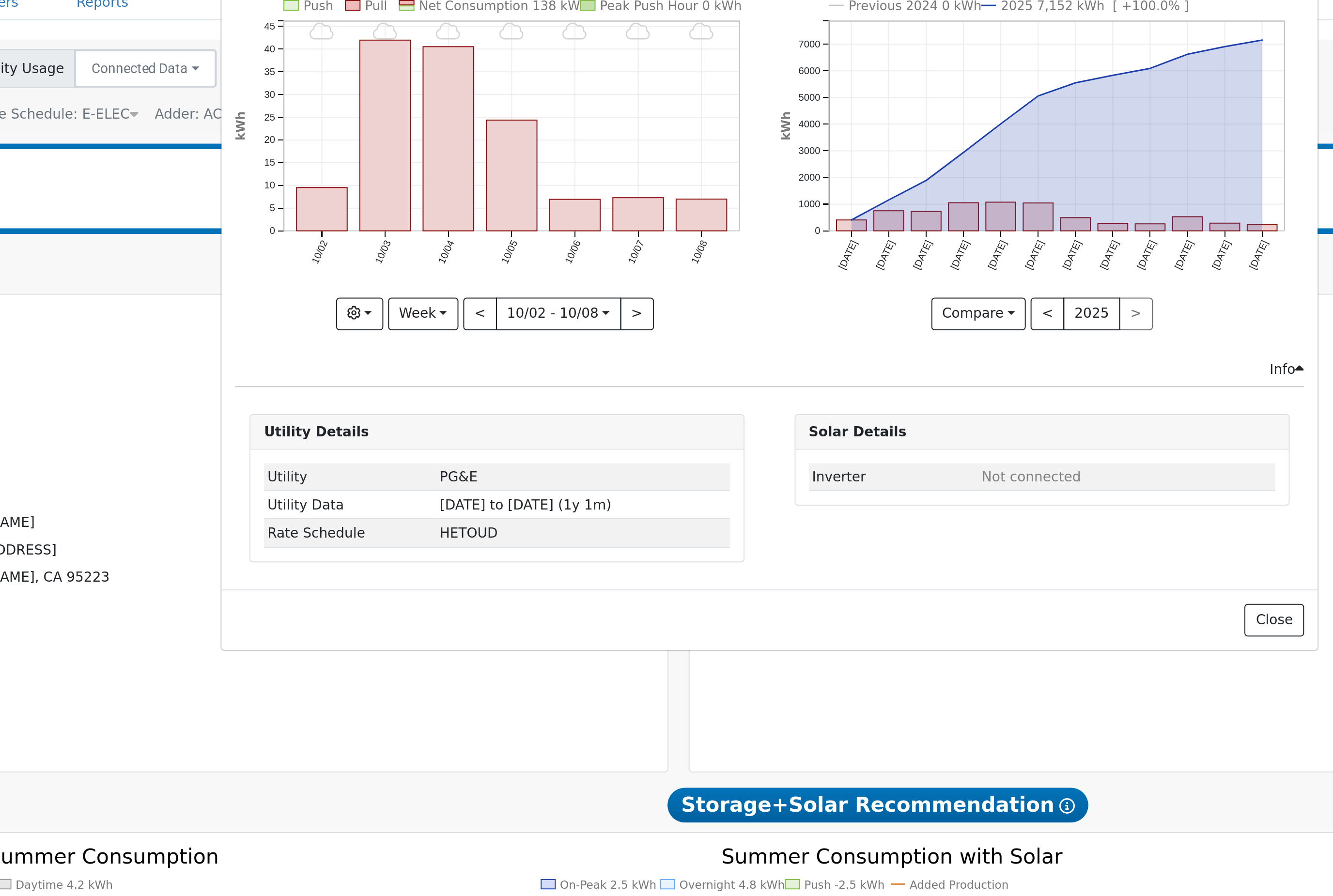
click at [448, 223] on button "button" at bounding box center [460, 231] width 24 height 17
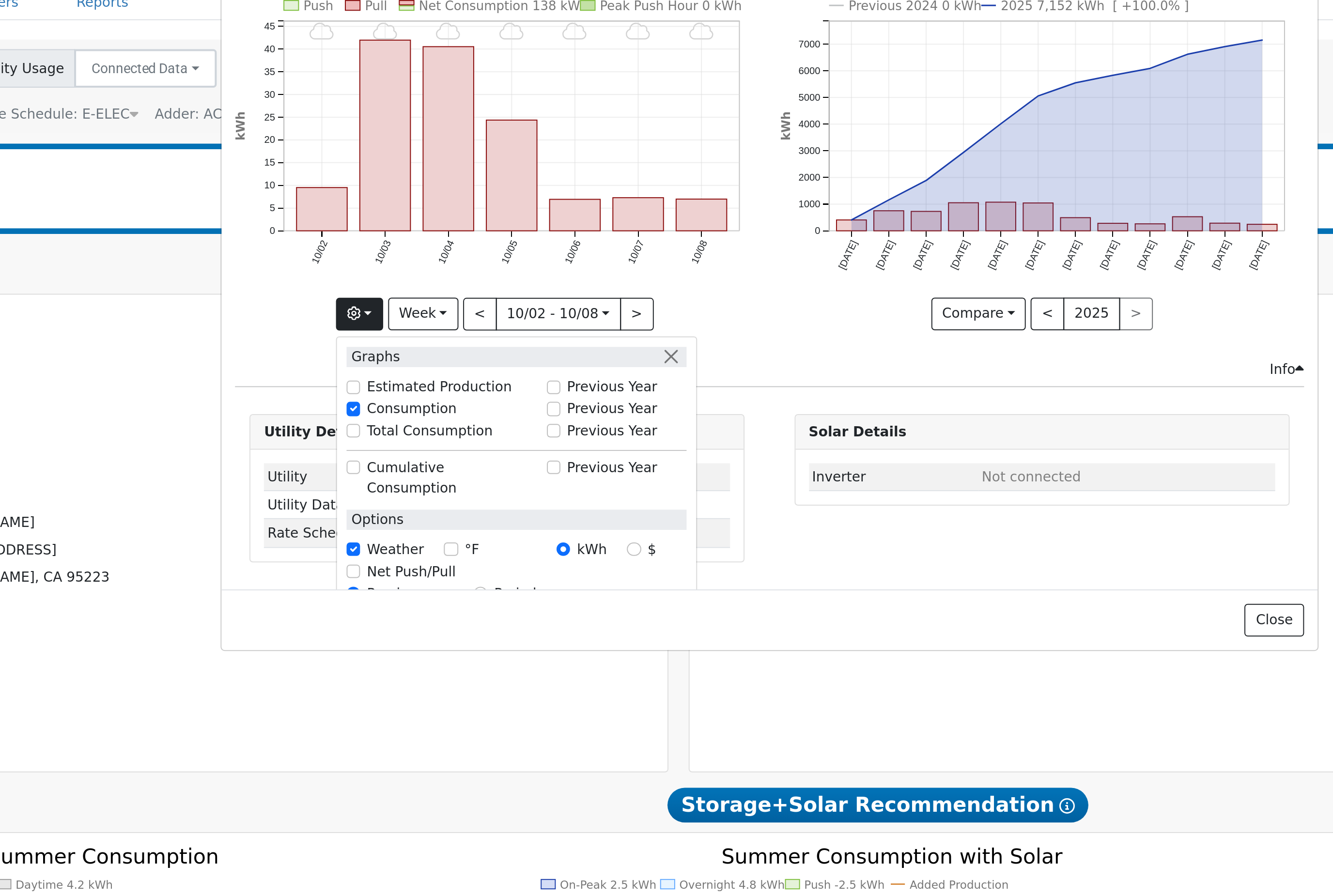
click at [565, 273] on label "Previous Year" at bounding box center [587, 279] width 45 height 10
click at [555, 275] on input "Previous Year" at bounding box center [558, 279] width 7 height 7
checkbox input "true"
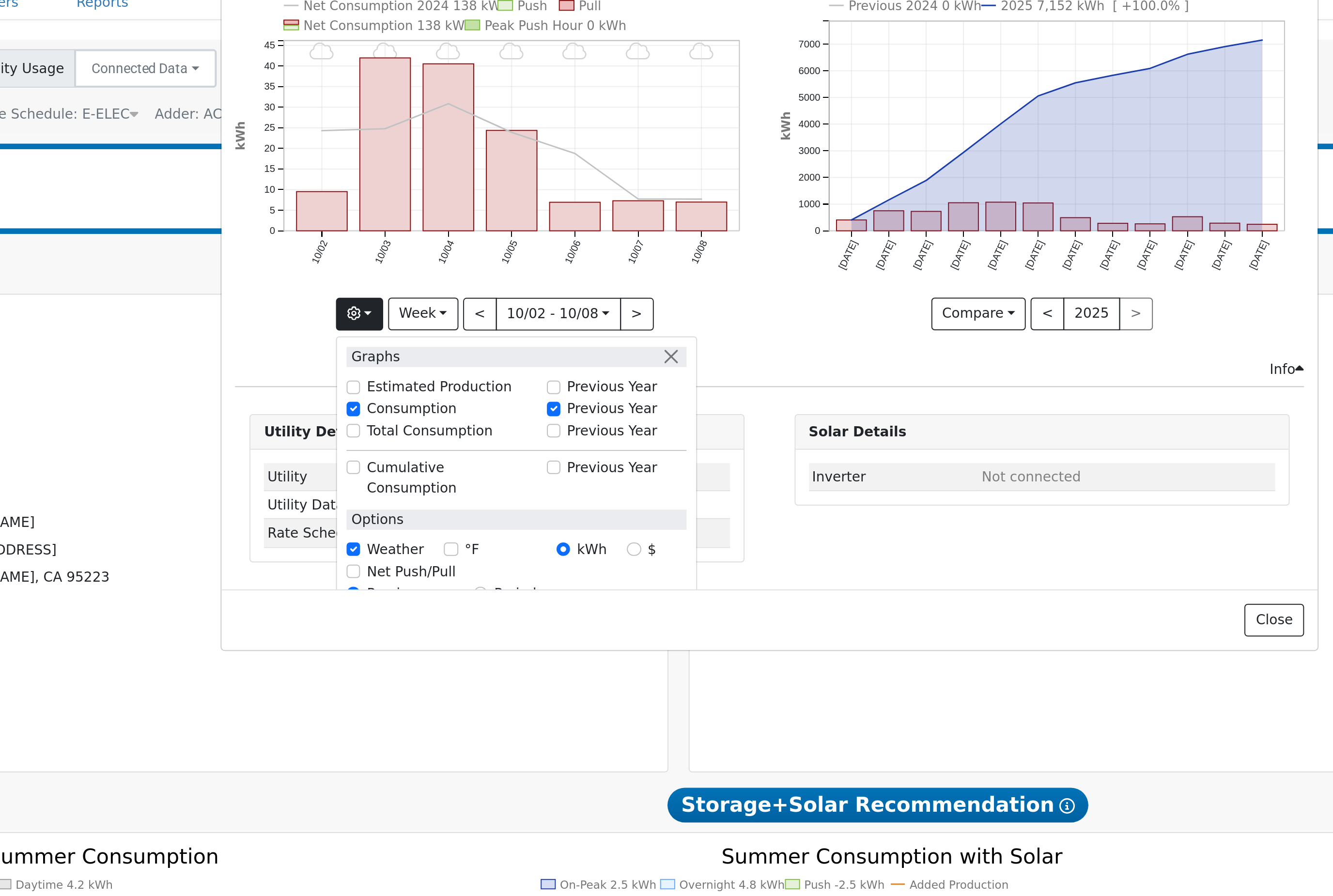
click at [475, 223] on button "Week" at bounding box center [492, 231] width 35 height 17
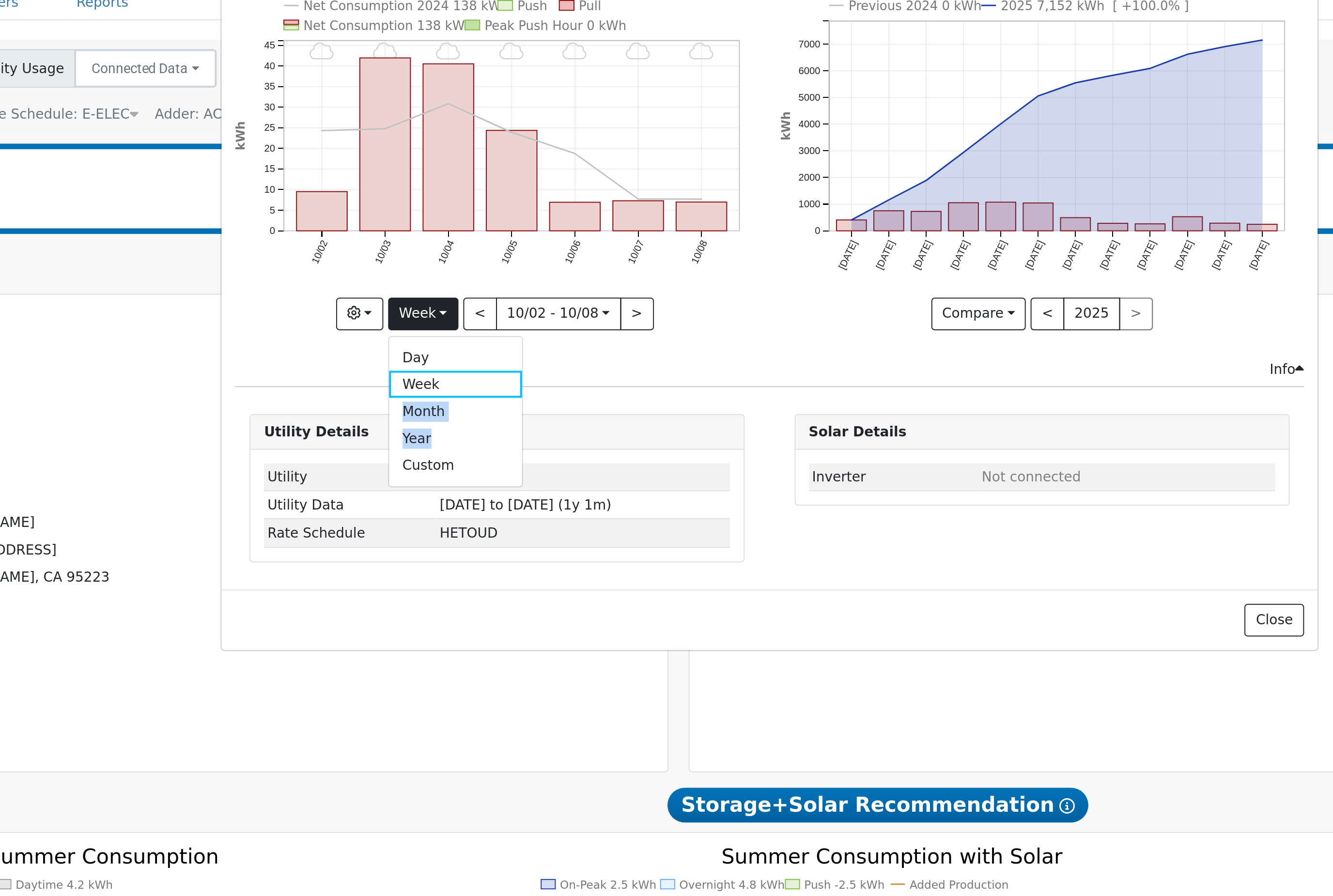
click at [391, 224] on div "Issue History Date By Flag Comment Type No Issue History 10/08 - MostlyCloudy 1…" at bounding box center [666, 209] width 552 height 320
click at [475, 223] on button "Week" at bounding box center [492, 231] width 35 height 17
click at [475, 273] on link "Month" at bounding box center [509, 279] width 67 height 13
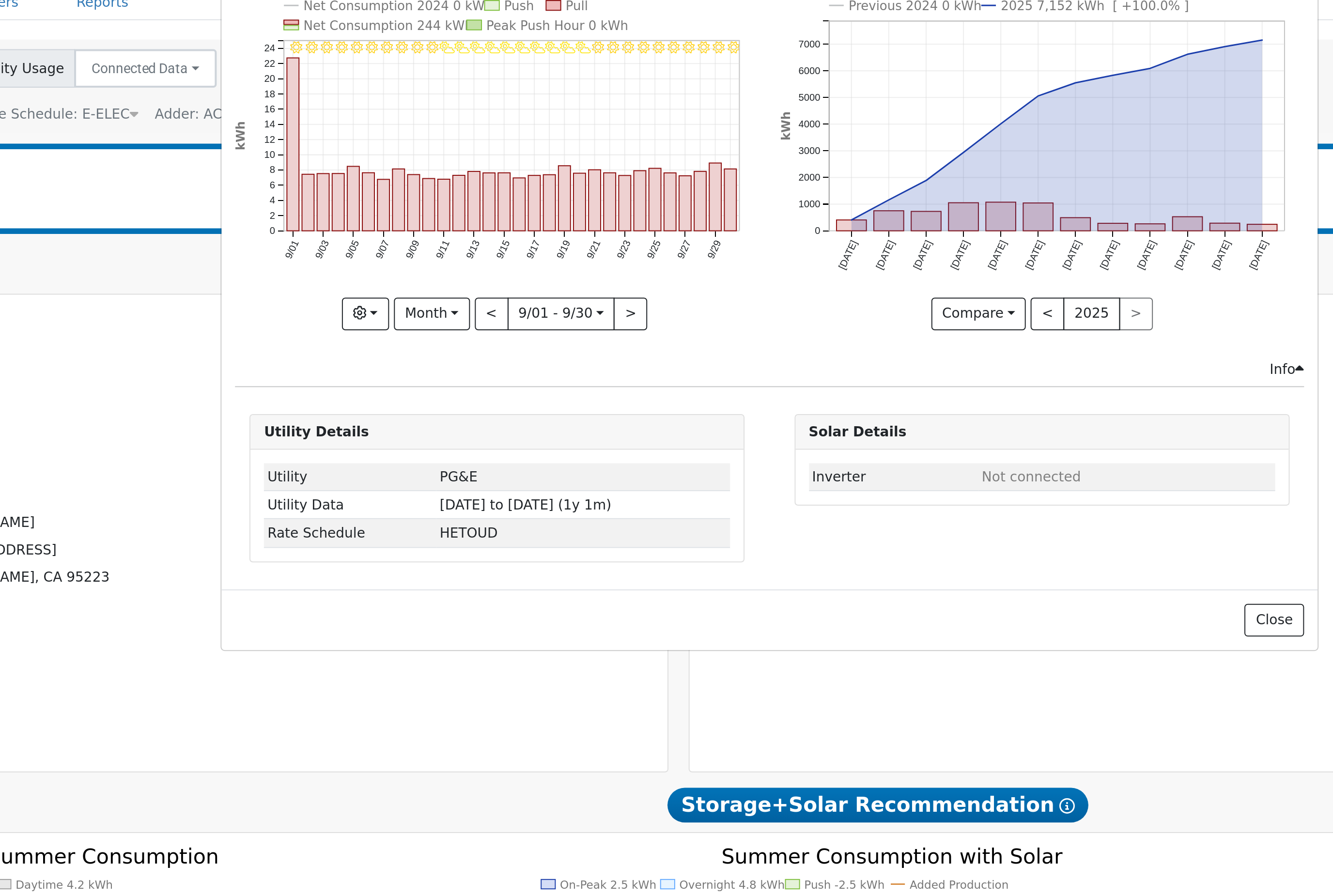
click at [478, 223] on button "Month" at bounding box center [497, 231] width 38 height 17
click at [452, 223] on button "button" at bounding box center [463, 231] width 24 height 17
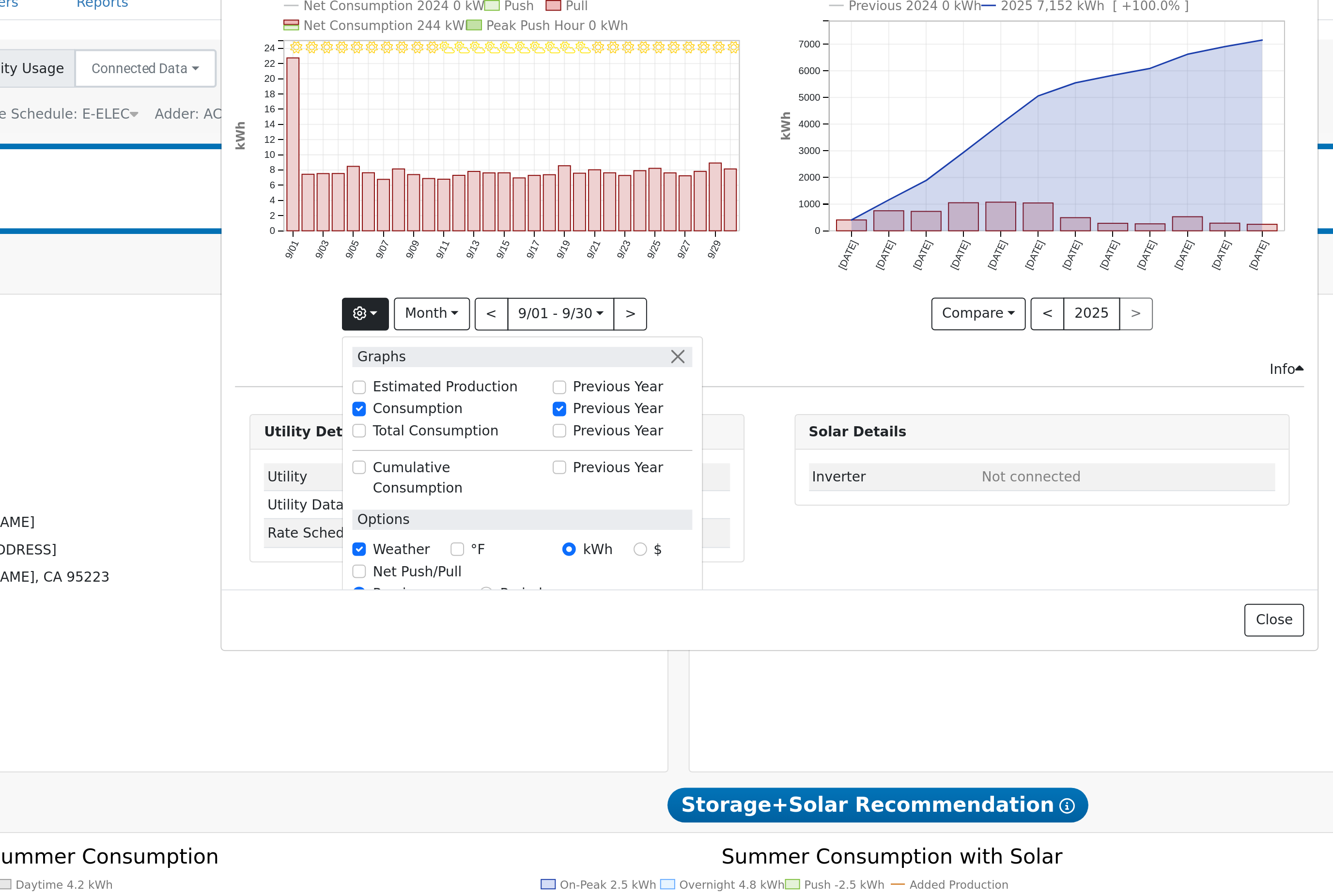
click at [393, 168] on div "9/30 - Clear 9/29 - Clear 9/28 - Clear 9/27 - Clear 9/26 - Clear 9/25 - Clear 9…" at bounding box center [529, 155] width 274 height 197
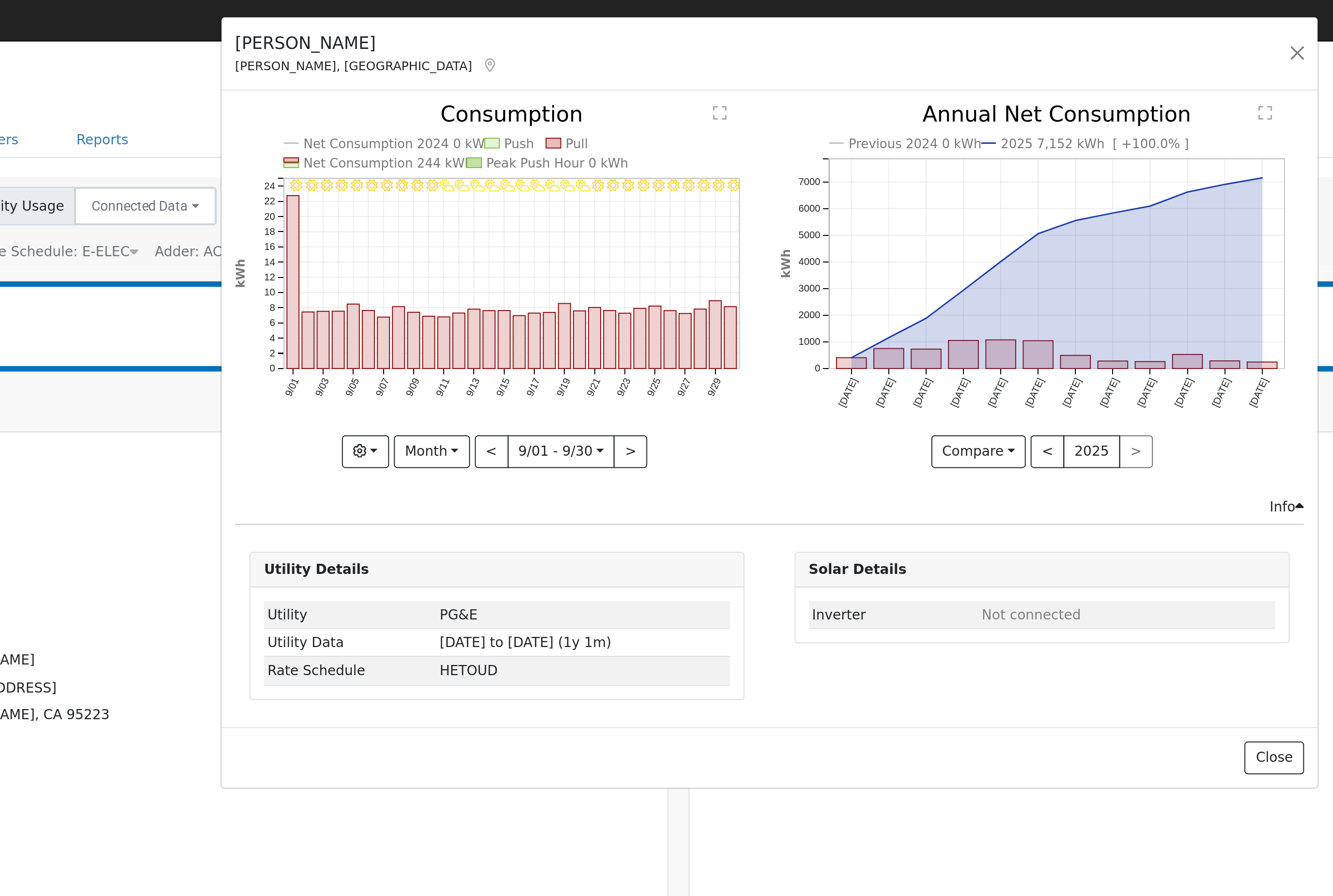
click at [478, 236] on button "Month" at bounding box center [497, 231] width 38 height 17
click at [478, 300] on link "Year" at bounding box center [511, 293] width 67 height 13
type input "2024-10-01"
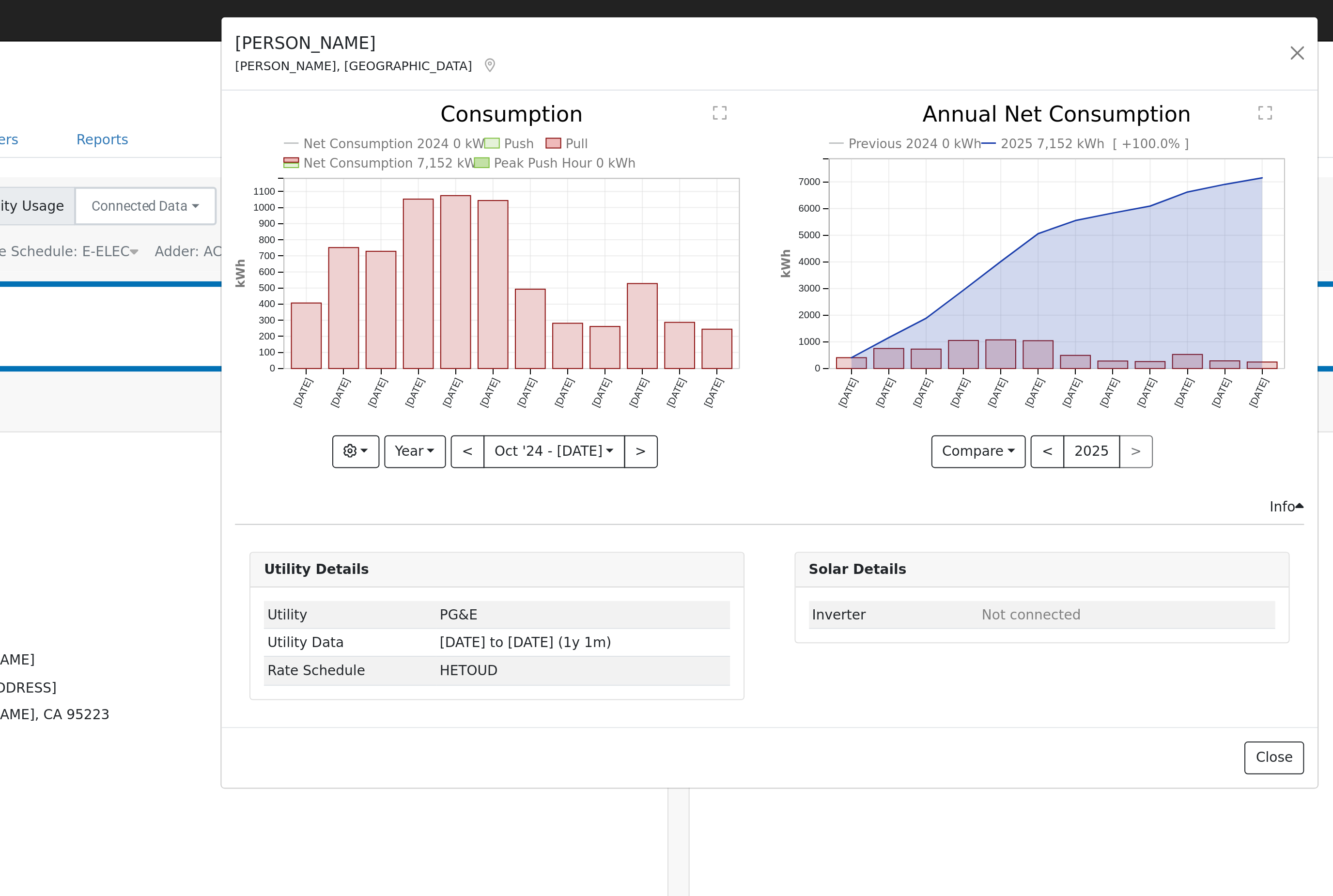
click at [446, 232] on button "button" at bounding box center [458, 231] width 24 height 17
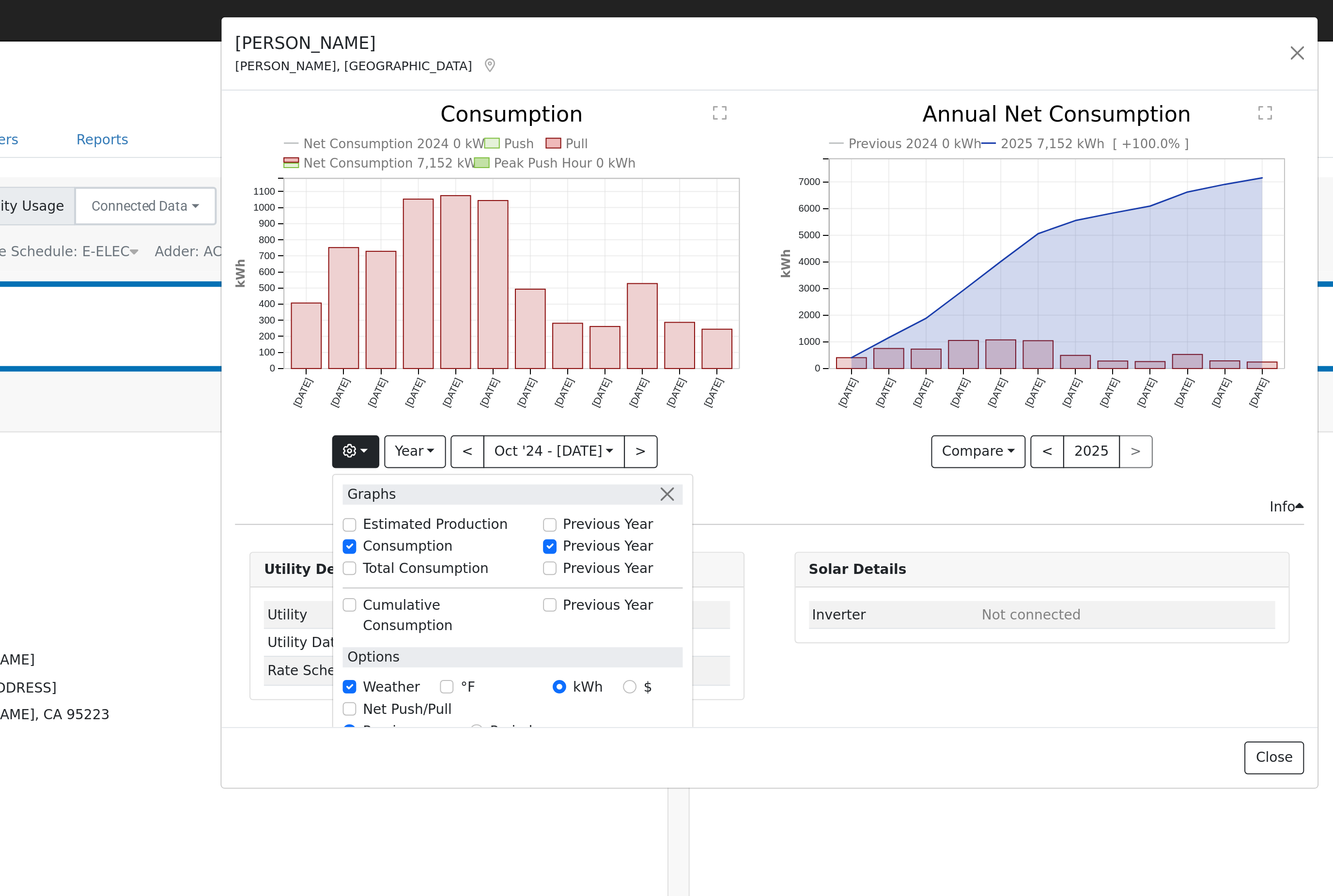
click at [553, 273] on div "Previous Year" at bounding box center [591, 268] width 76 height 11
click at [553, 282] on input "Previous Year" at bounding box center [556, 279] width 7 height 7
checkbox input "true"
click at [925, 31] on button "button" at bounding box center [931, 30] width 13 height 13
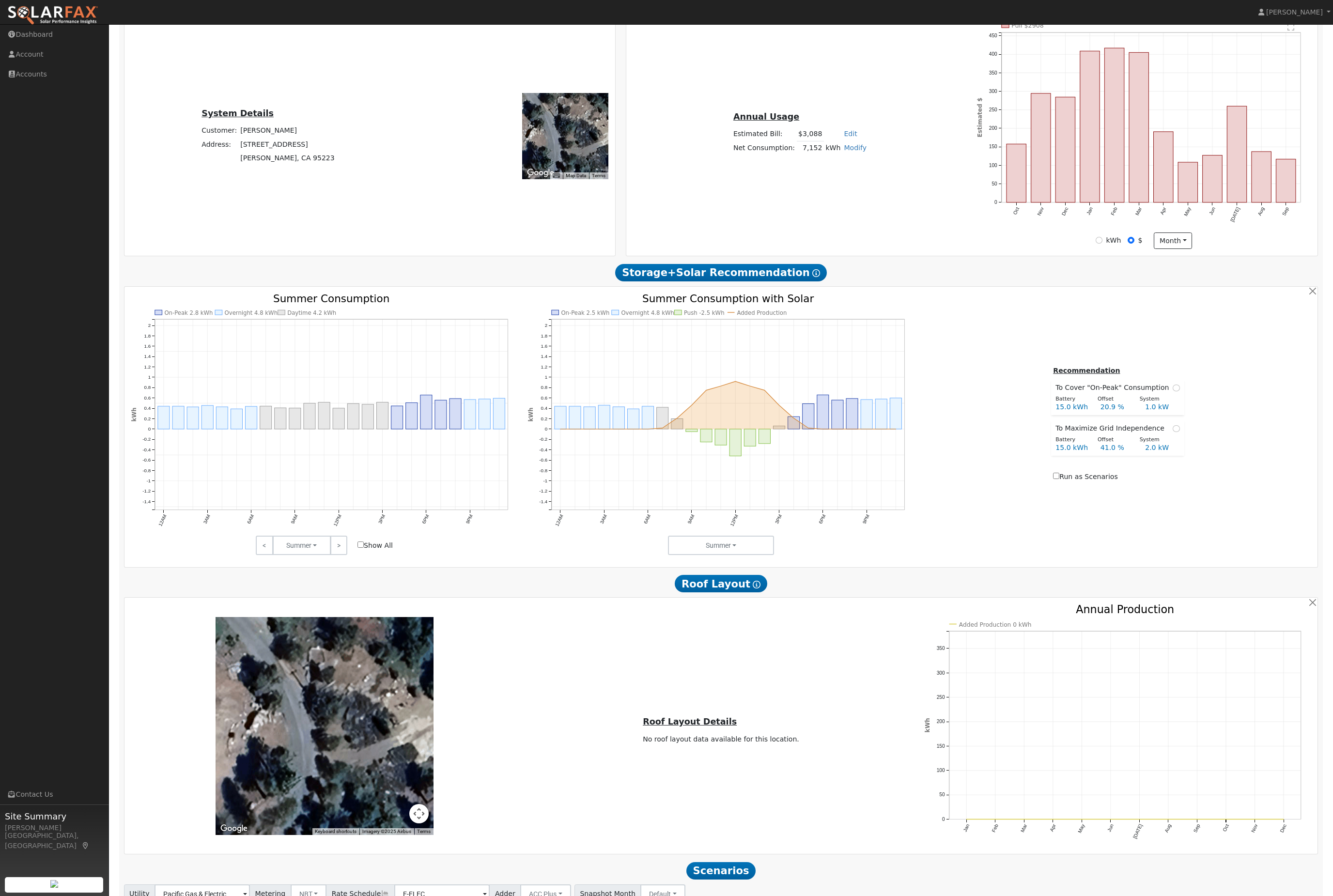
scroll to position [247, 0]
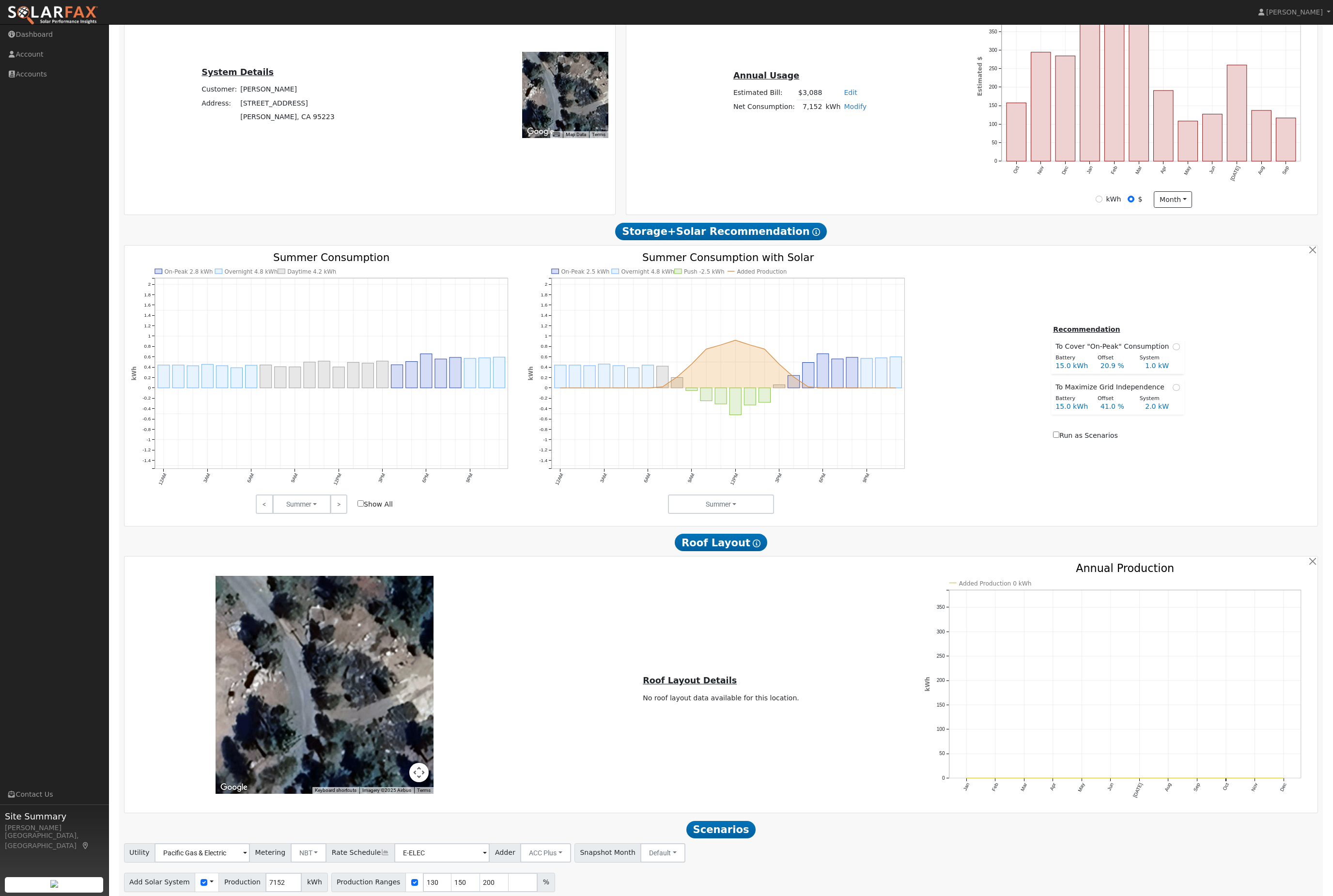
click at [650, 895] on button "Run Scenarios" at bounding box center [619, 912] width 60 height 19
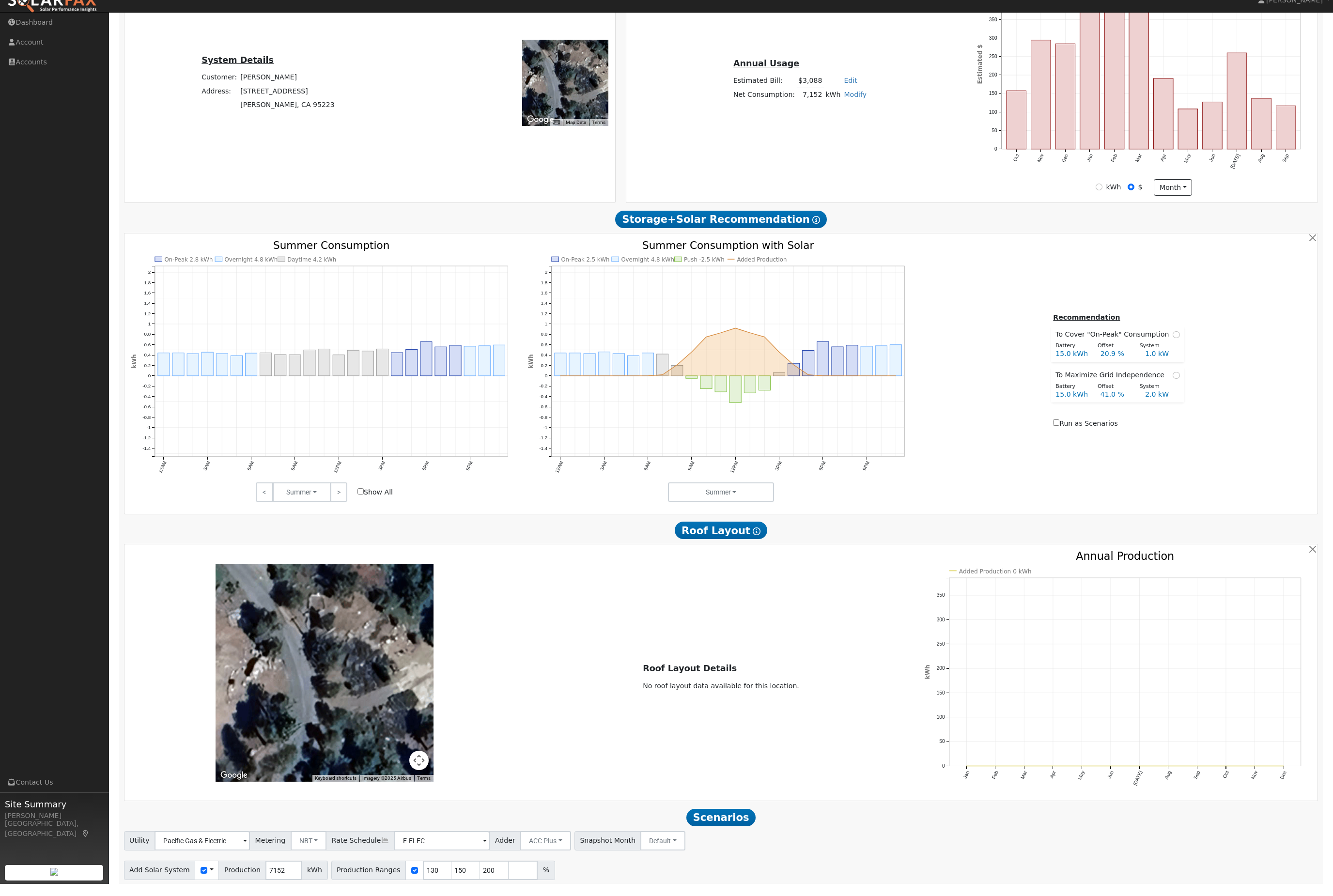
type input "9.5"
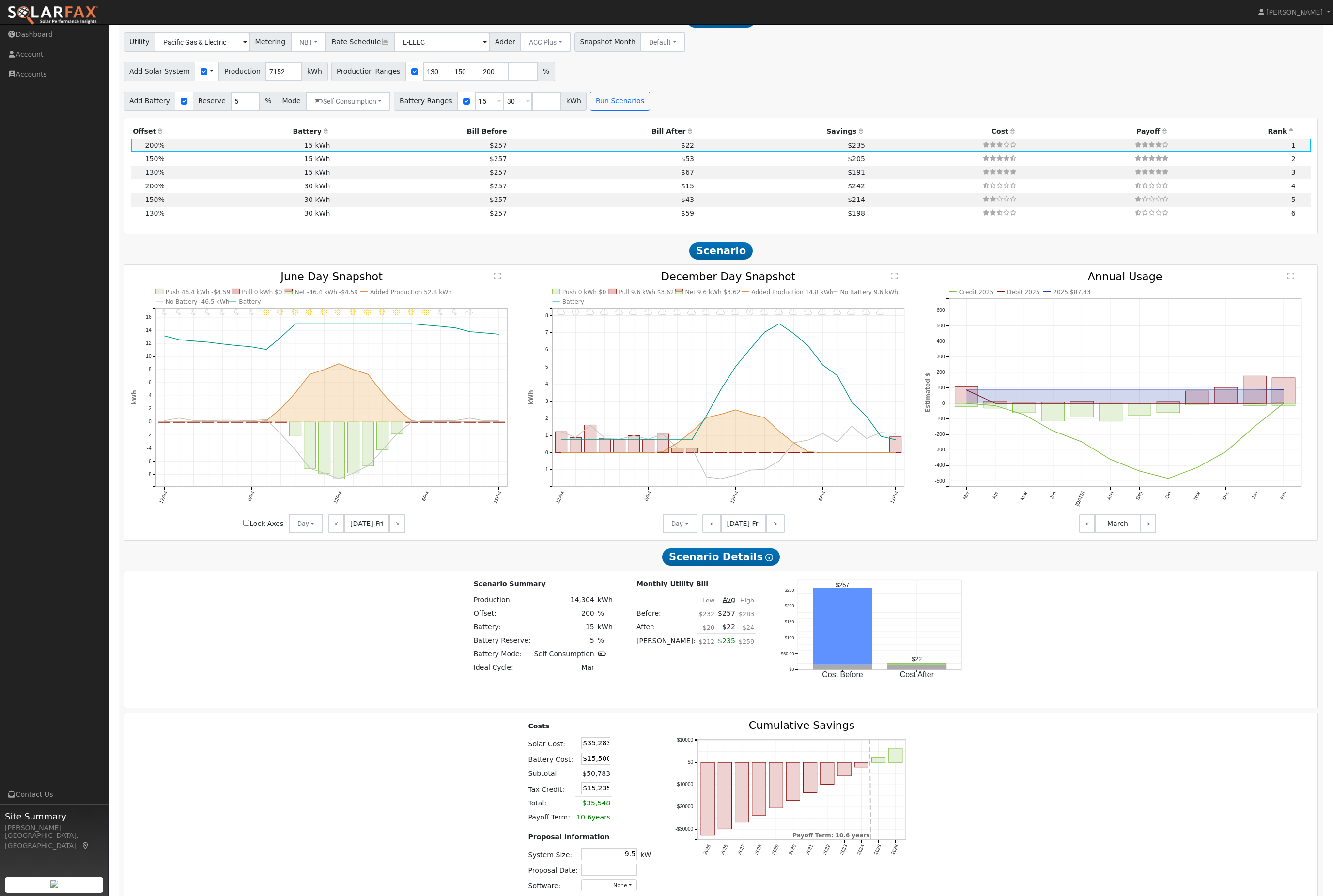
scroll to position [1029, 0]
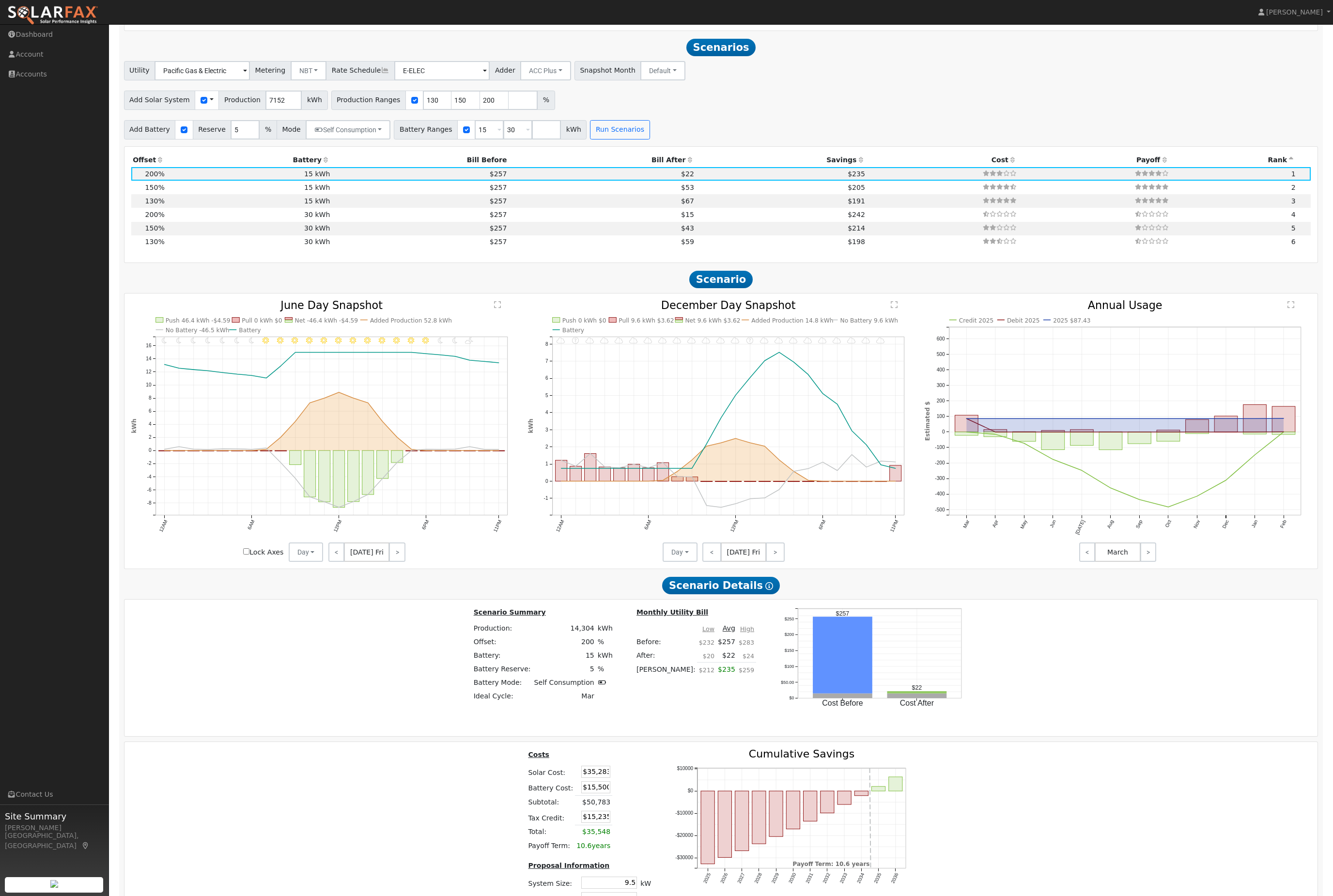
click at [323, 163] on icon at bounding box center [326, 159] width 9 height 7
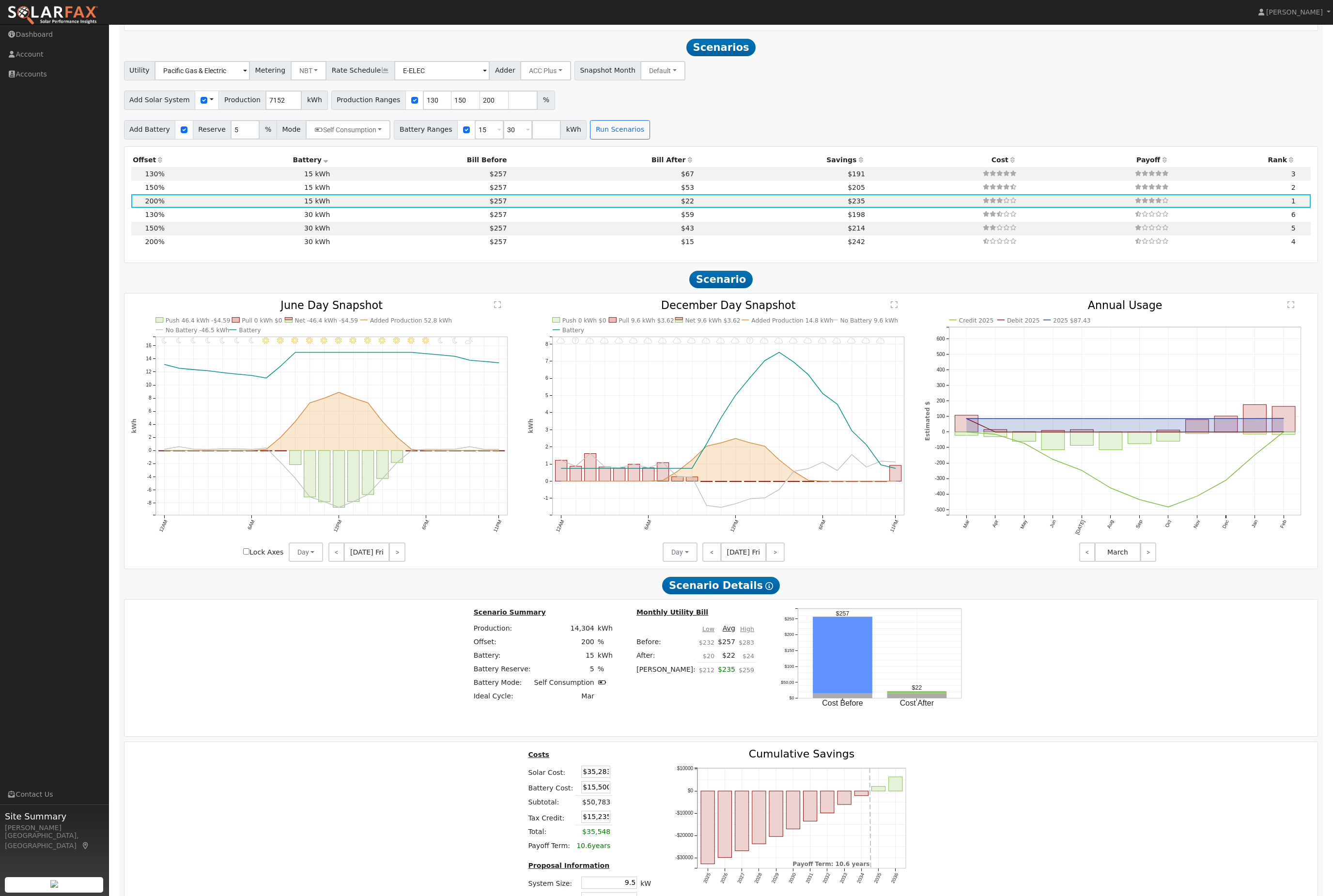
click at [661, 178] on div "Production Offset Battery Reserve Mode ACC Push Incentive Bill Before Bill Afte…" at bounding box center [721, 204] width 1193 height 116
click at [696, 167] on th "Savings" at bounding box center [781, 160] width 171 height 13
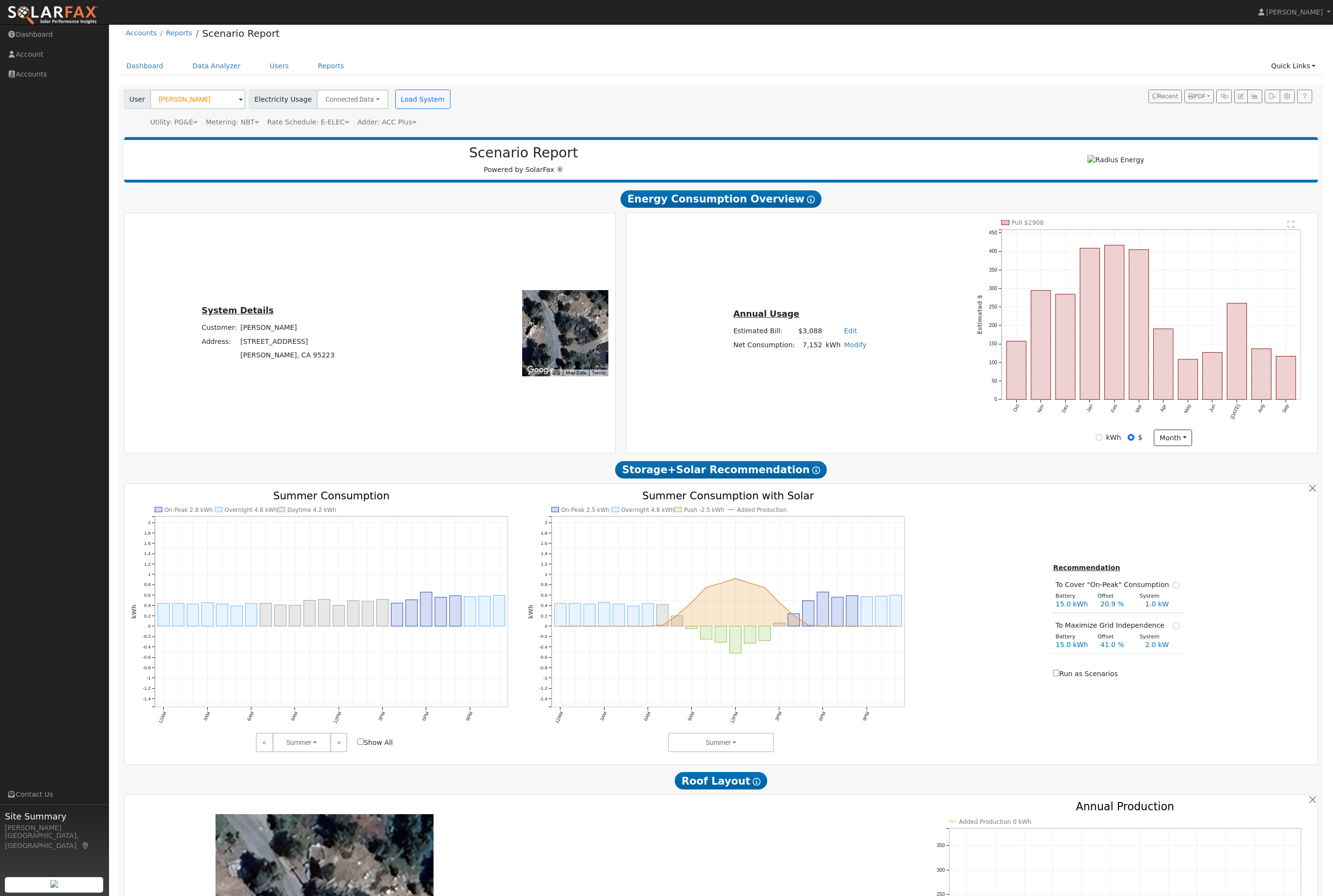
scroll to position [0, 0]
